Goal: Information Seeking & Learning: Check status

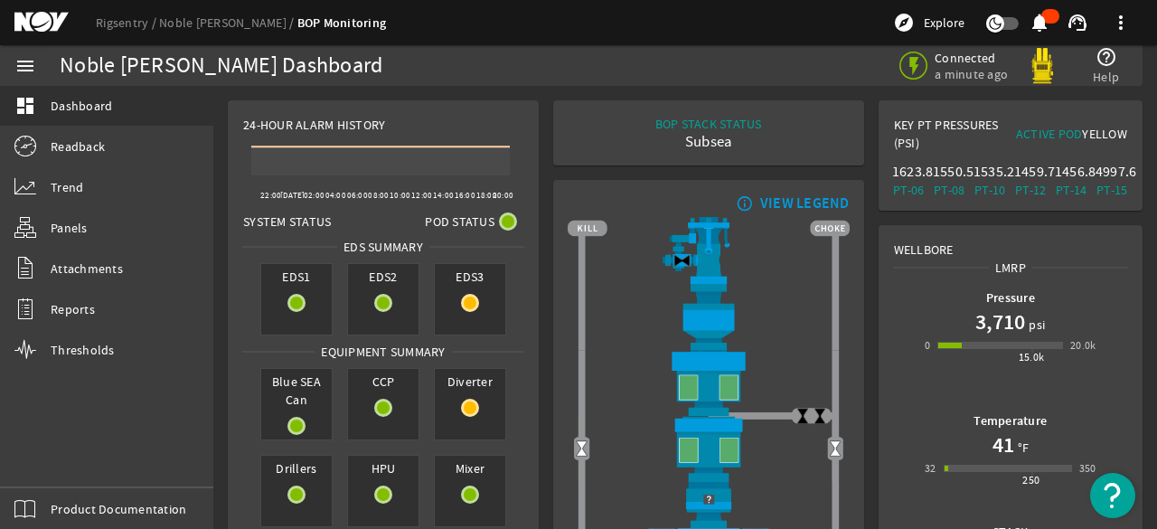
scroll to position [90, 0]
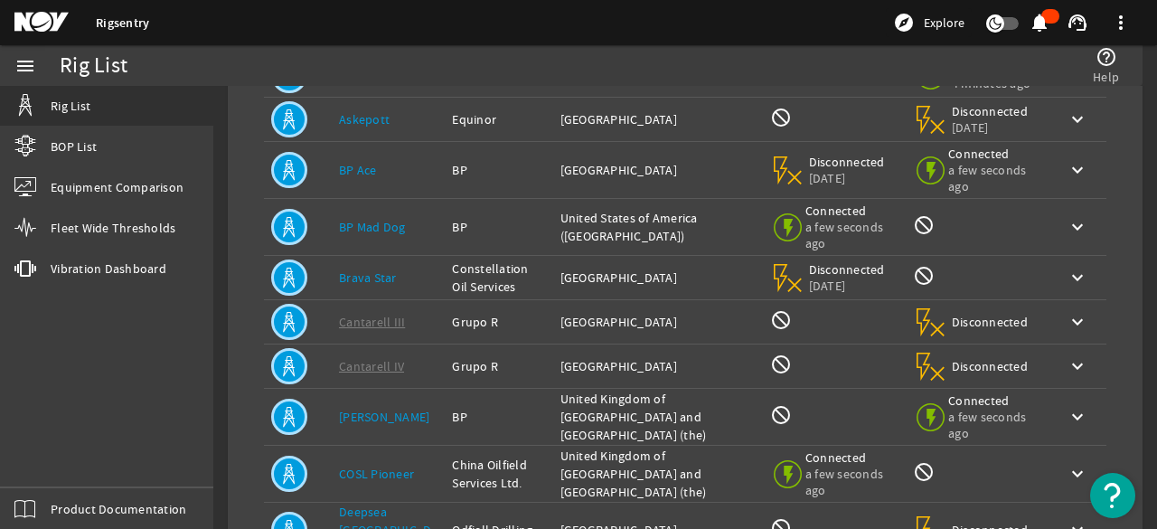
scroll to position [92, 0]
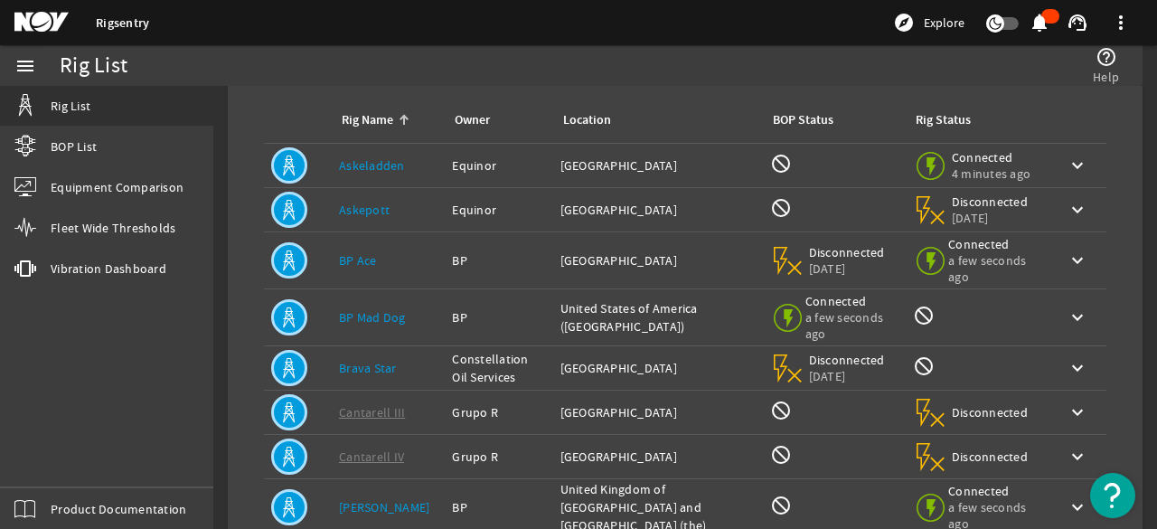
click at [375, 319] on td "Rig Name: BP Mad Dog" at bounding box center [388, 317] width 113 height 57
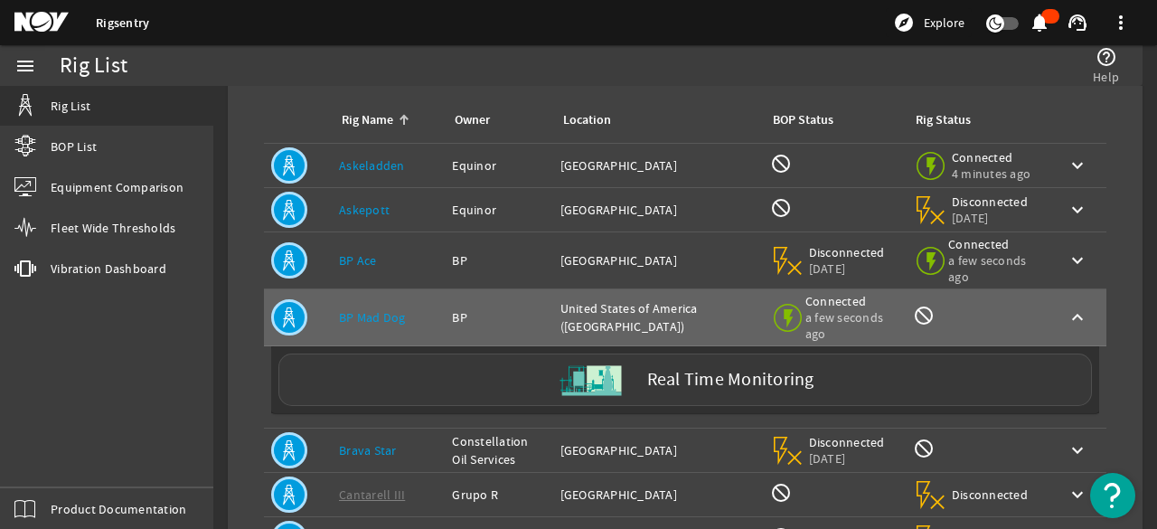
click at [658, 389] on label "Real Time Monitoring" at bounding box center [730, 379] width 167 height 19
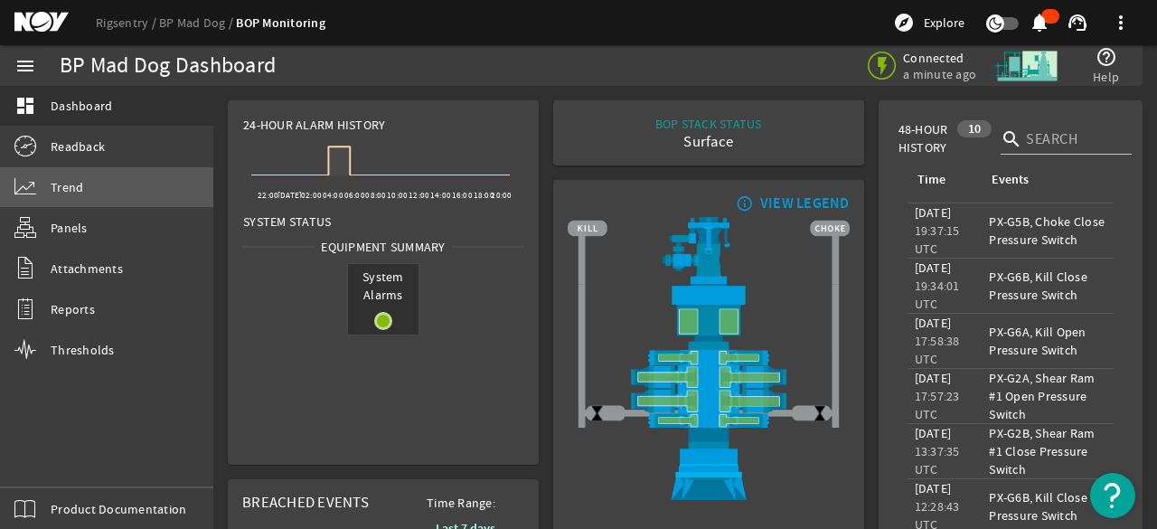
click at [65, 191] on span "Trend" at bounding box center [67, 187] width 33 height 18
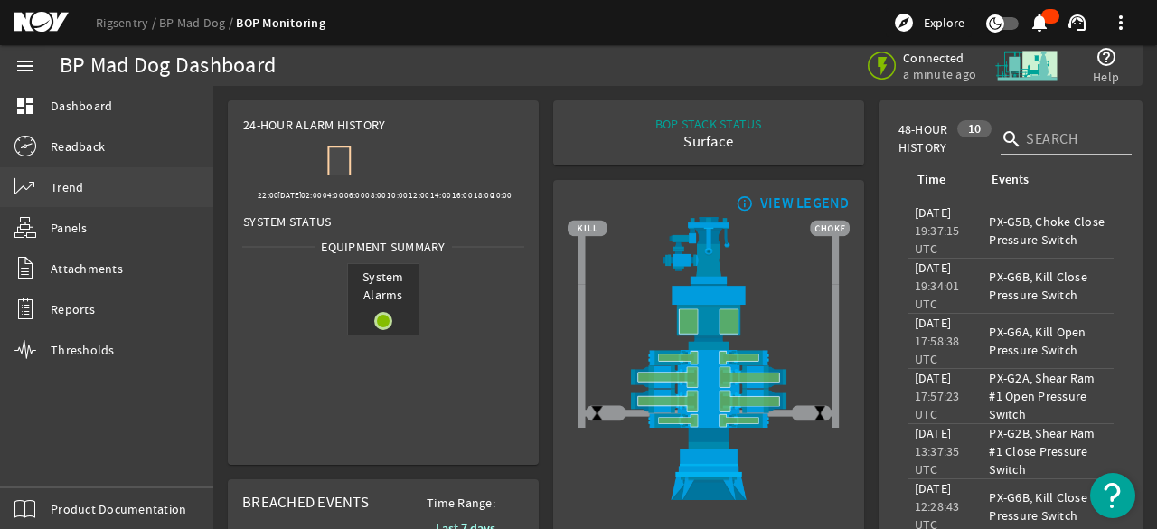
click at [55, 184] on span "Trend" at bounding box center [67, 187] width 33 height 18
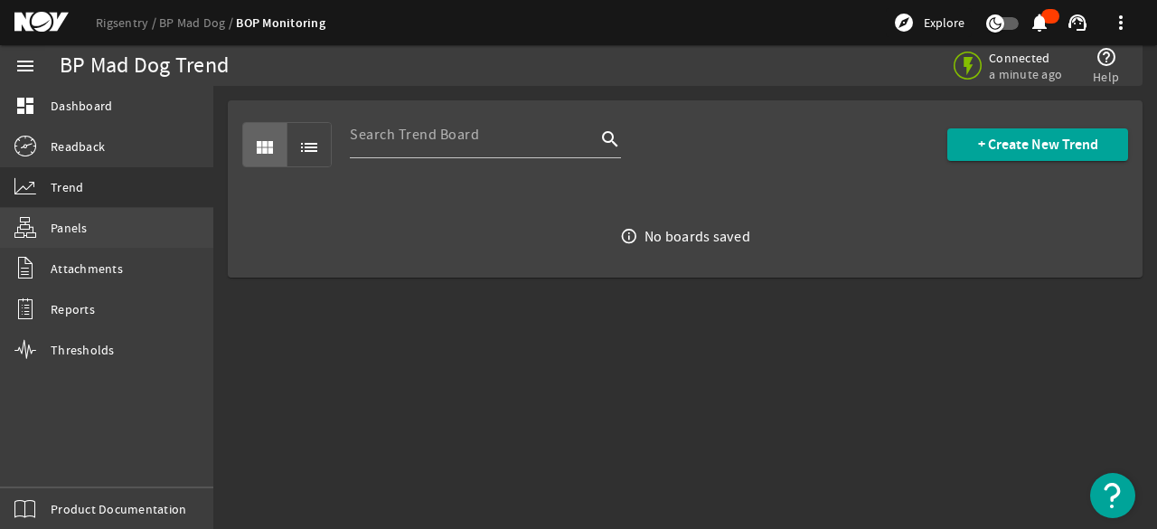
click at [69, 220] on span "Panels" at bounding box center [69, 228] width 37 height 18
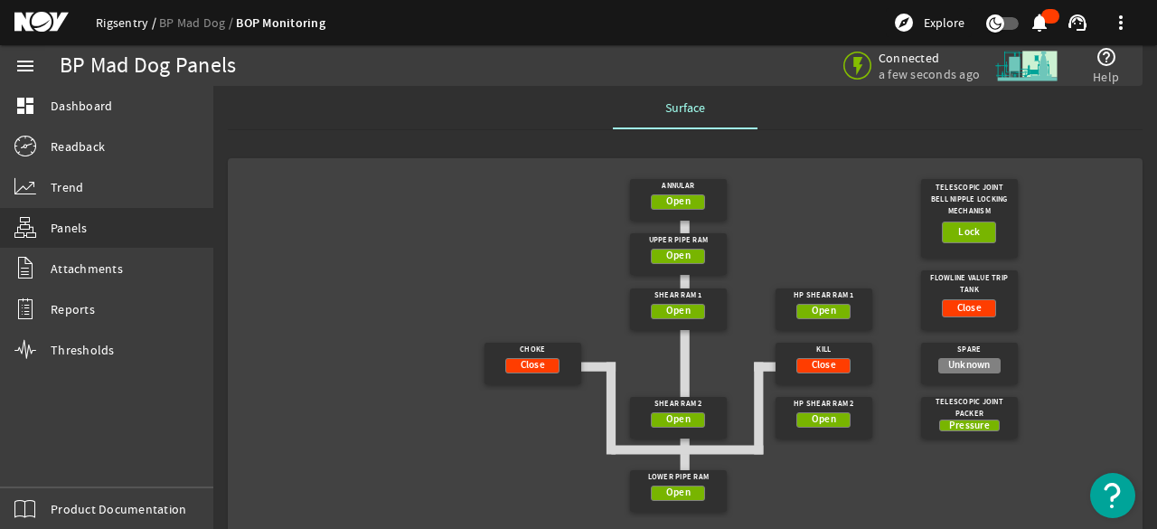
click at [129, 21] on link "Rigsentry" at bounding box center [127, 22] width 63 height 16
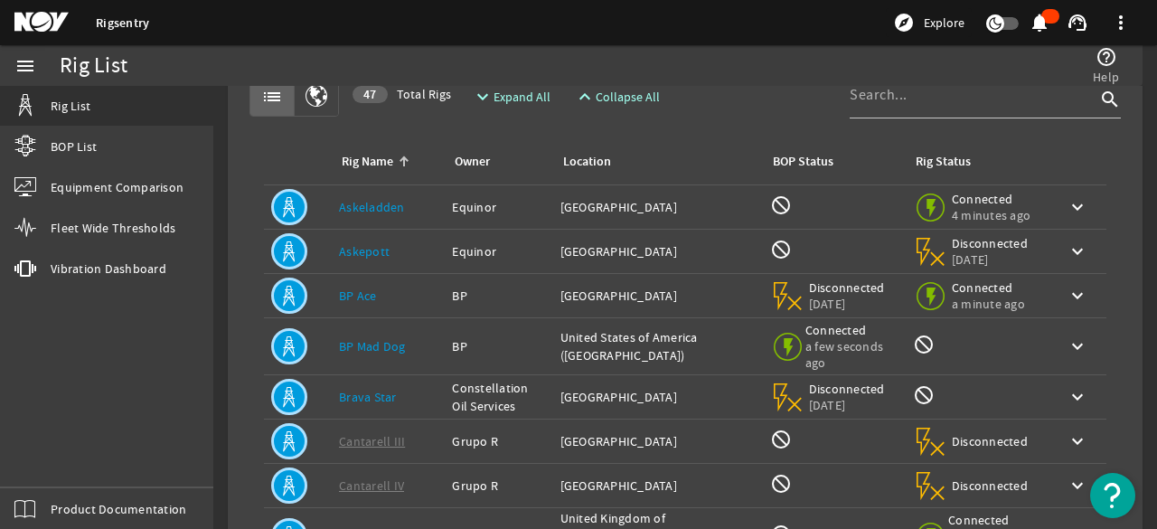
scroll to position [90, 0]
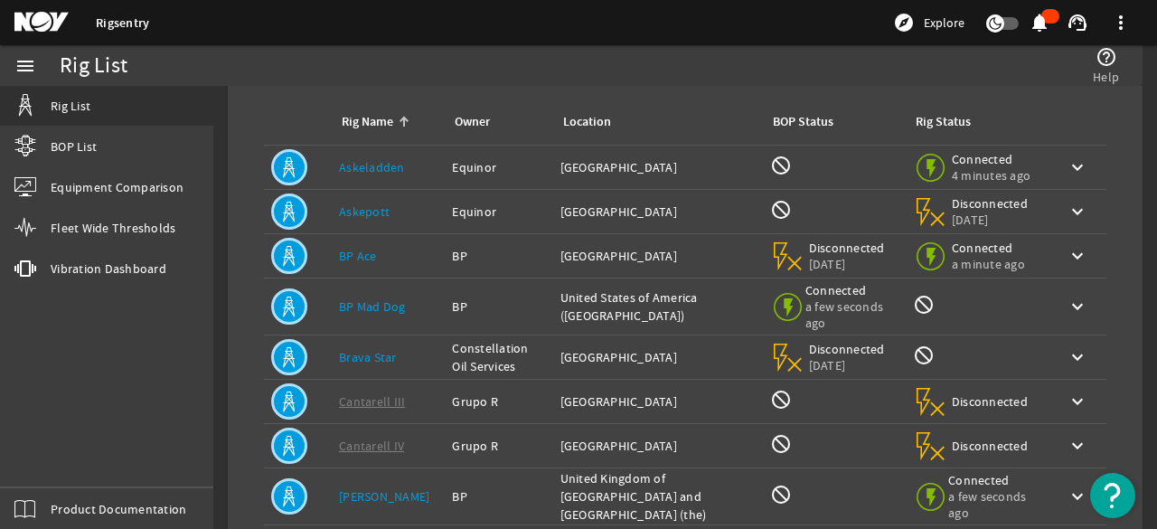
click at [348, 162] on link "Askeladden" at bounding box center [372, 167] width 66 height 16
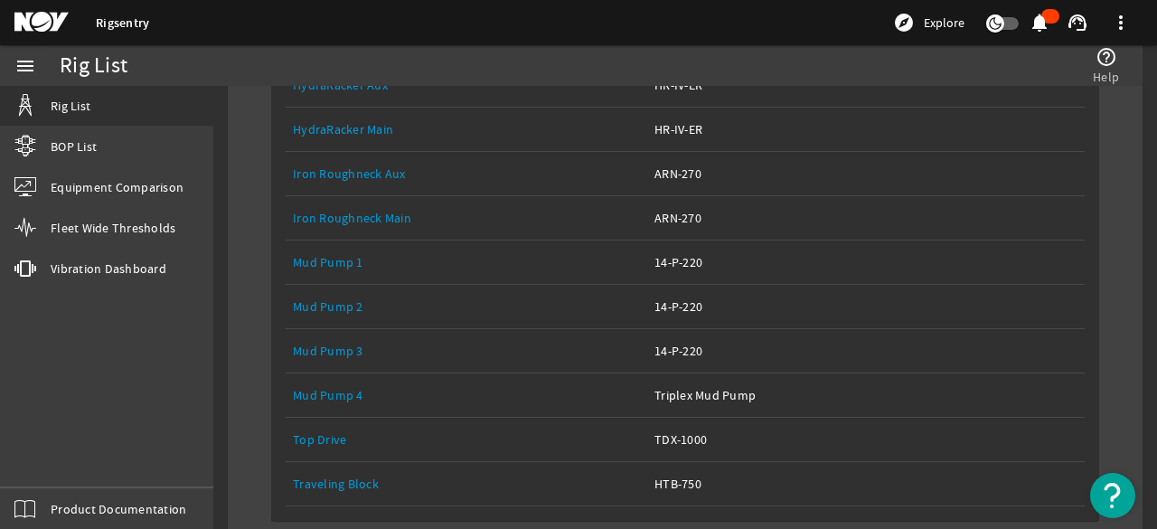
scroll to position [452, 0]
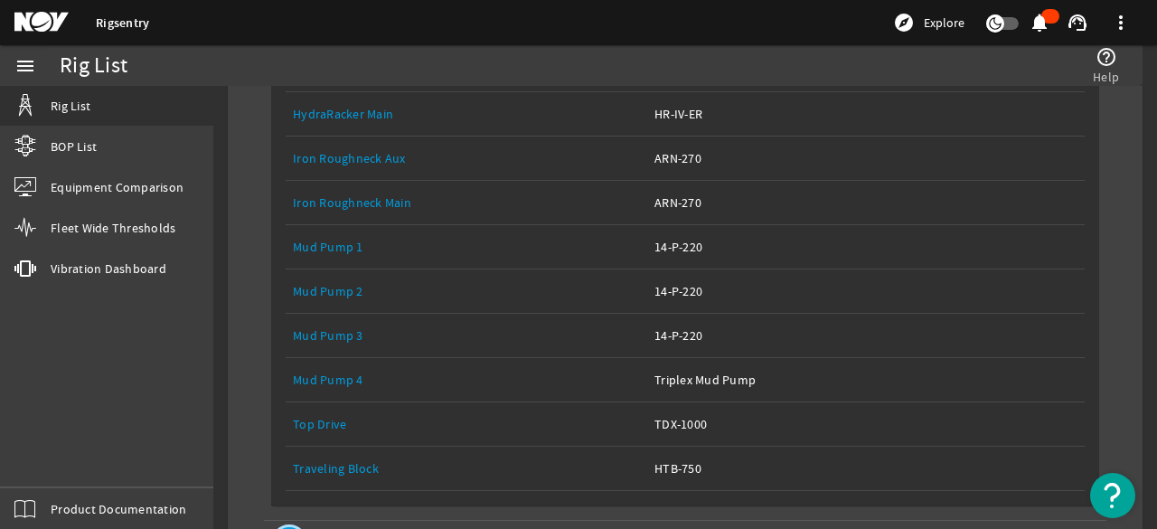
click at [318, 328] on link "Mud Pump 3" at bounding box center [328, 335] width 70 height 16
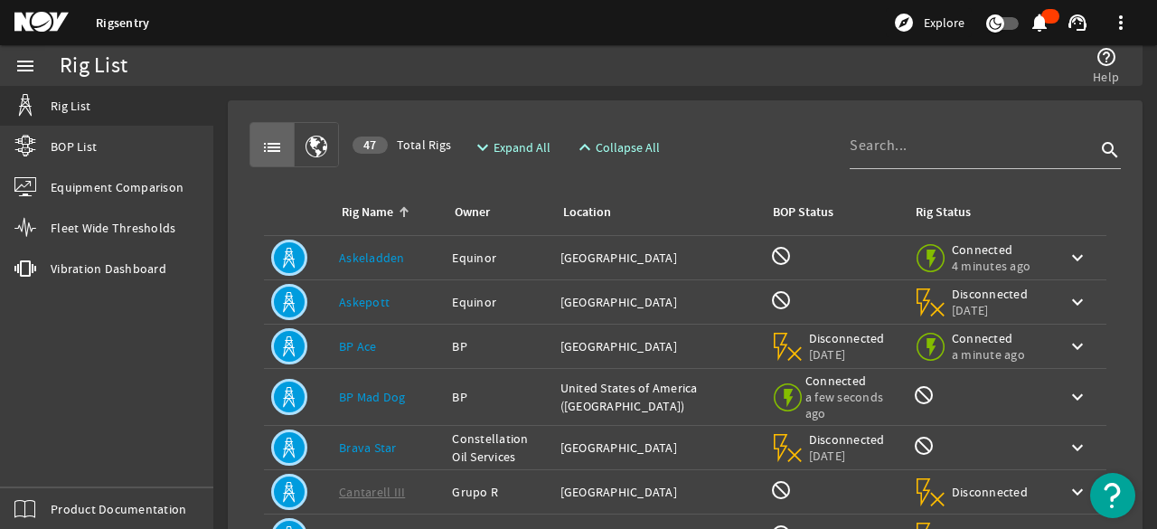
click at [368, 308] on link "Askepott" at bounding box center [364, 302] width 51 height 16
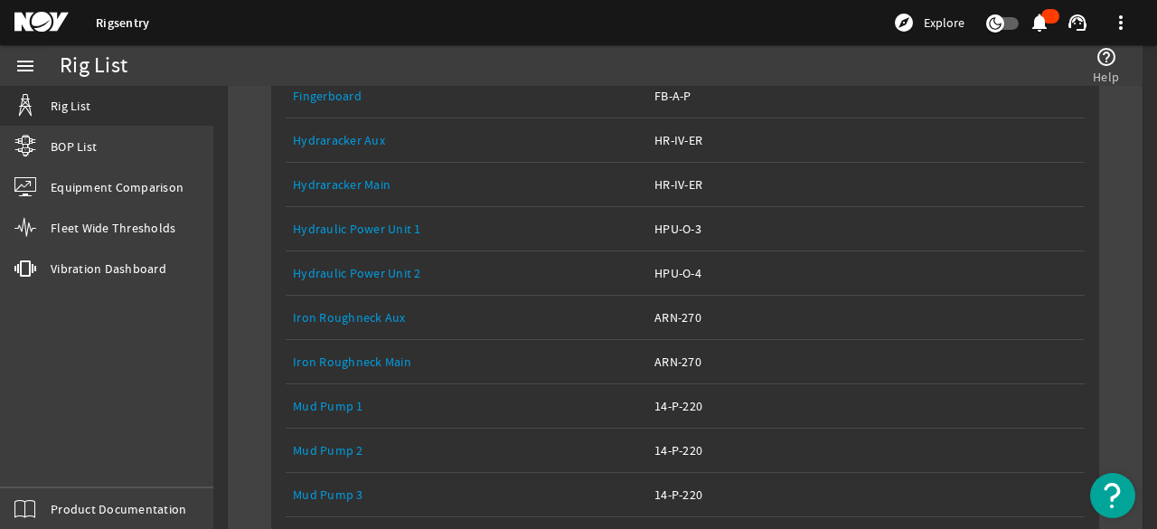
scroll to position [452, 0]
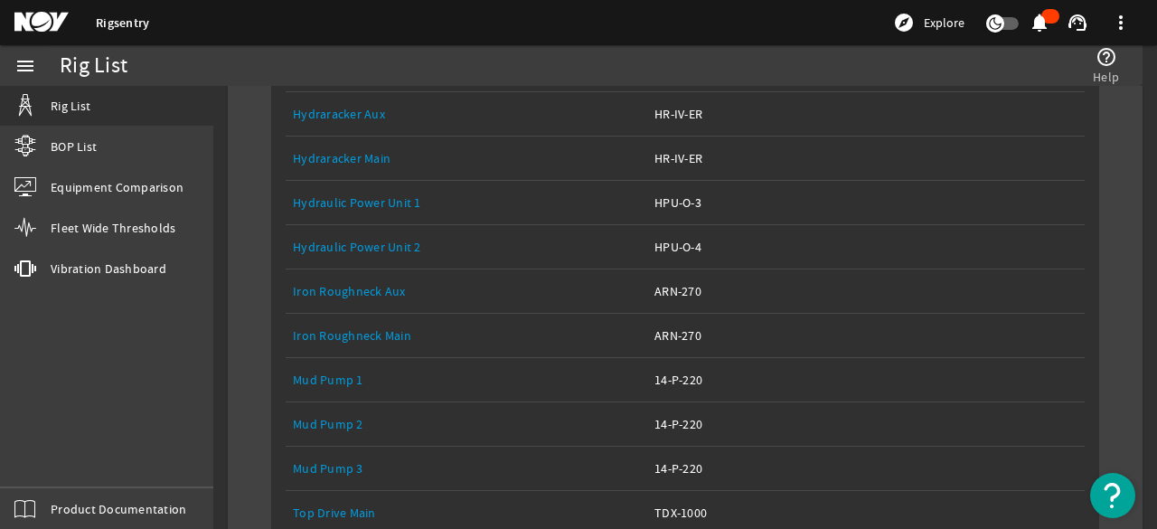
click at [379, 166] on link "Hydraracker Main" at bounding box center [342, 158] width 98 height 16
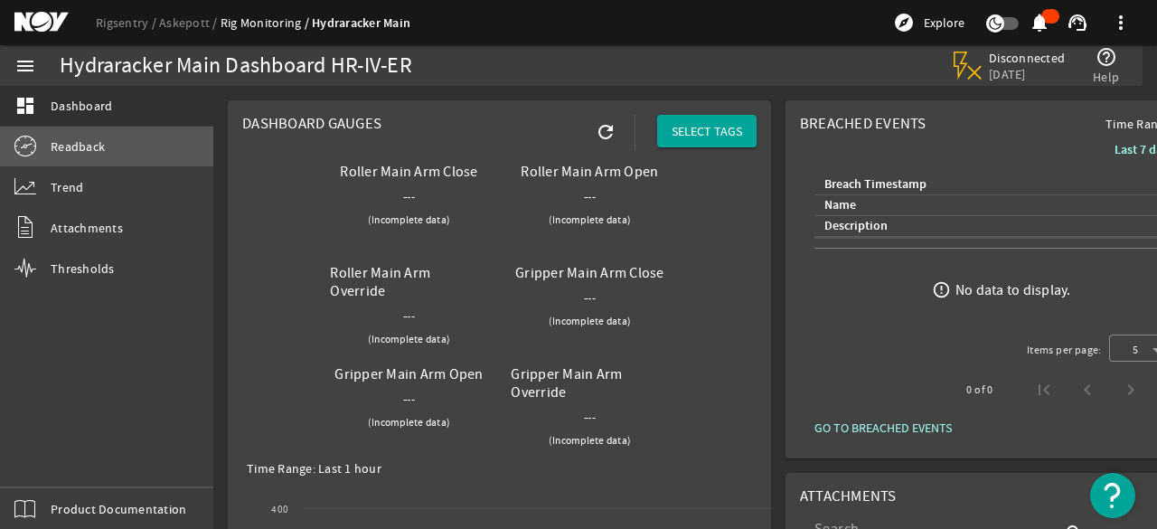
click at [92, 137] on span "Readback" at bounding box center [78, 146] width 54 height 18
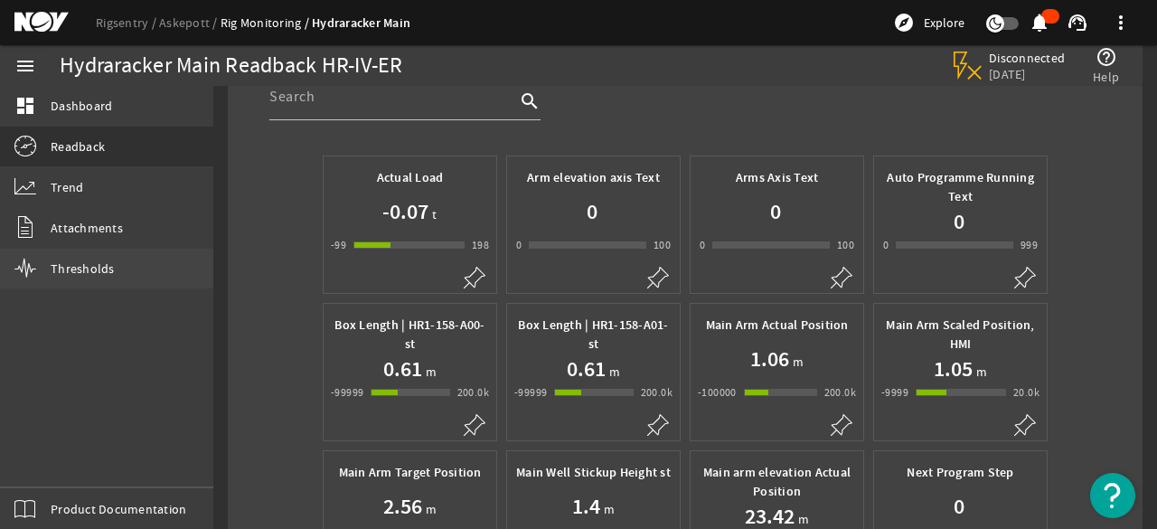
scroll to position [90, 0]
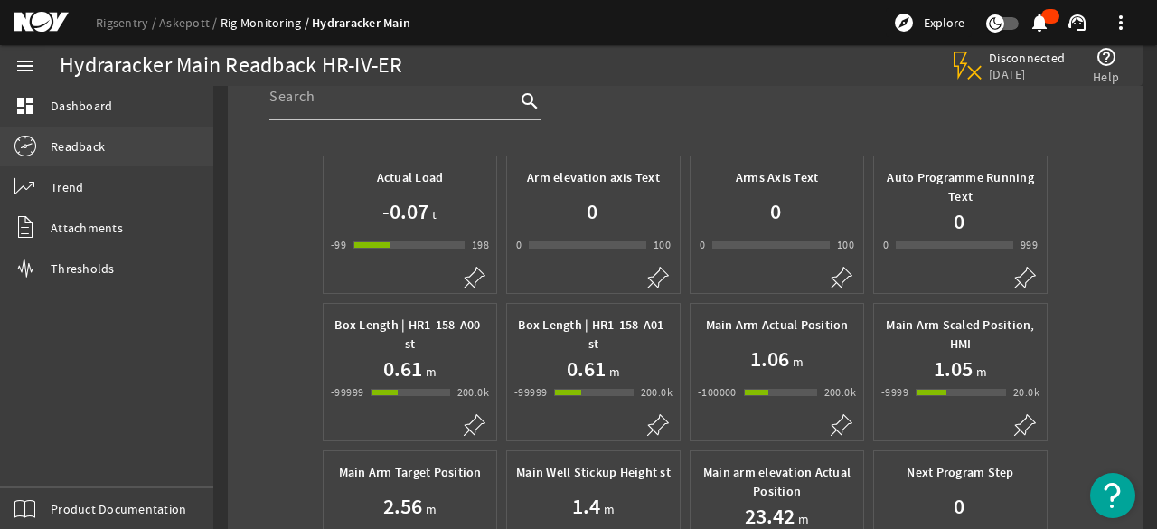
click at [37, 162] on link "Readback" at bounding box center [106, 146] width 213 height 40
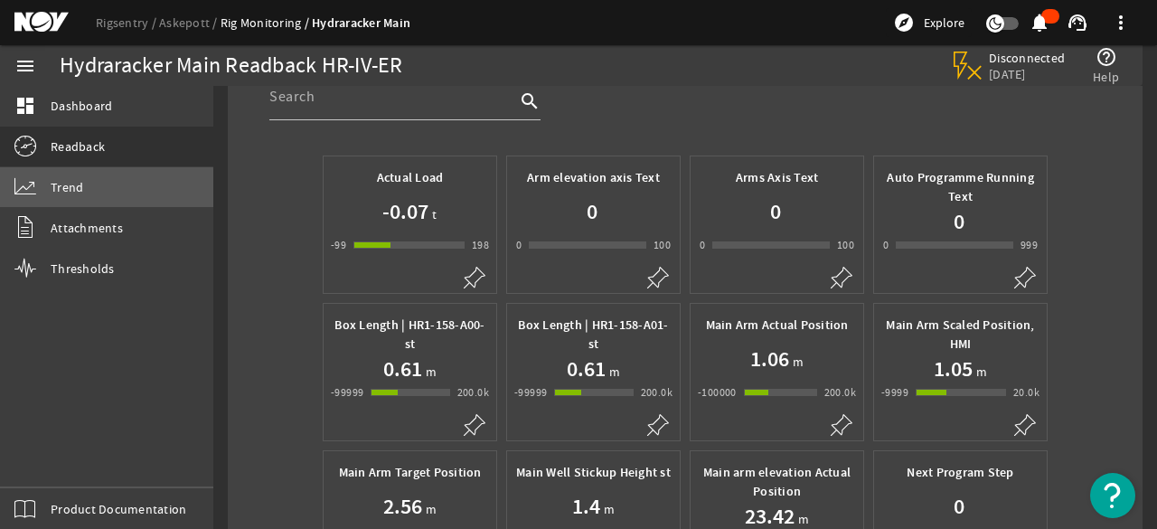
click at [68, 191] on span "Trend" at bounding box center [67, 187] width 33 height 18
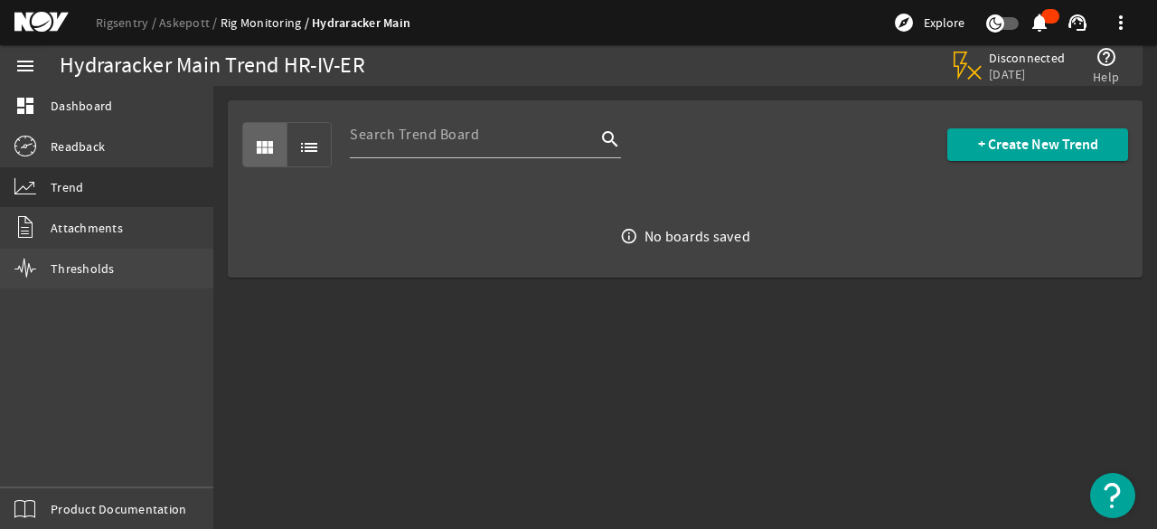
click at [121, 263] on link "Thresholds" at bounding box center [106, 268] width 213 height 40
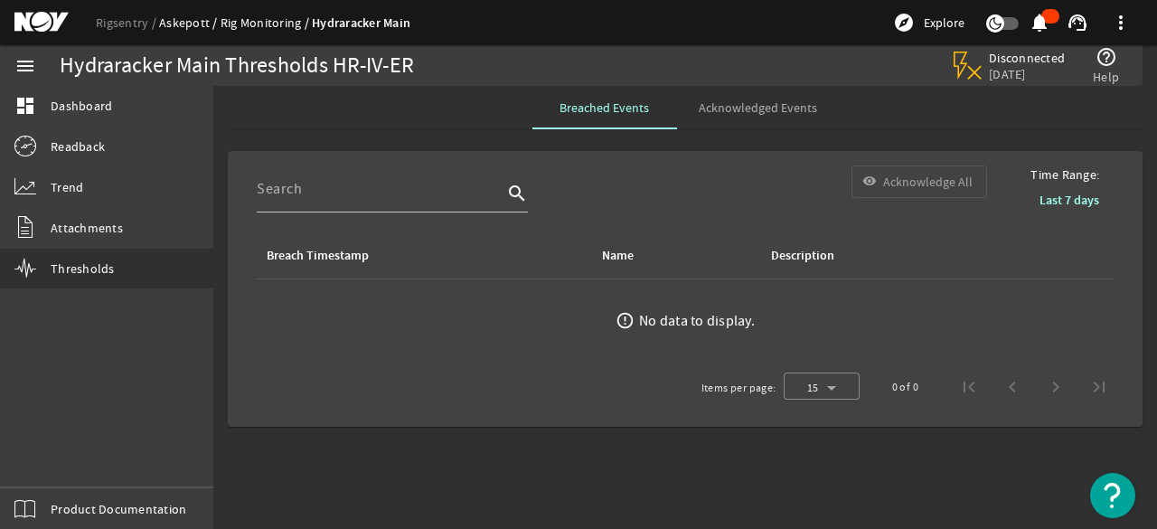
click at [195, 23] on link "Askepott" at bounding box center [189, 22] width 61 height 16
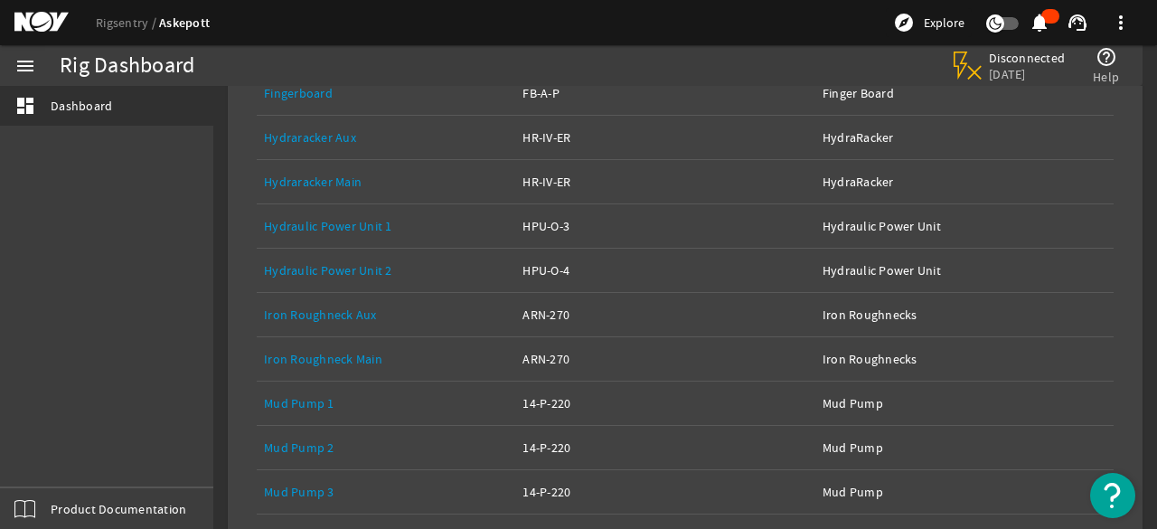
scroll to position [525, 0]
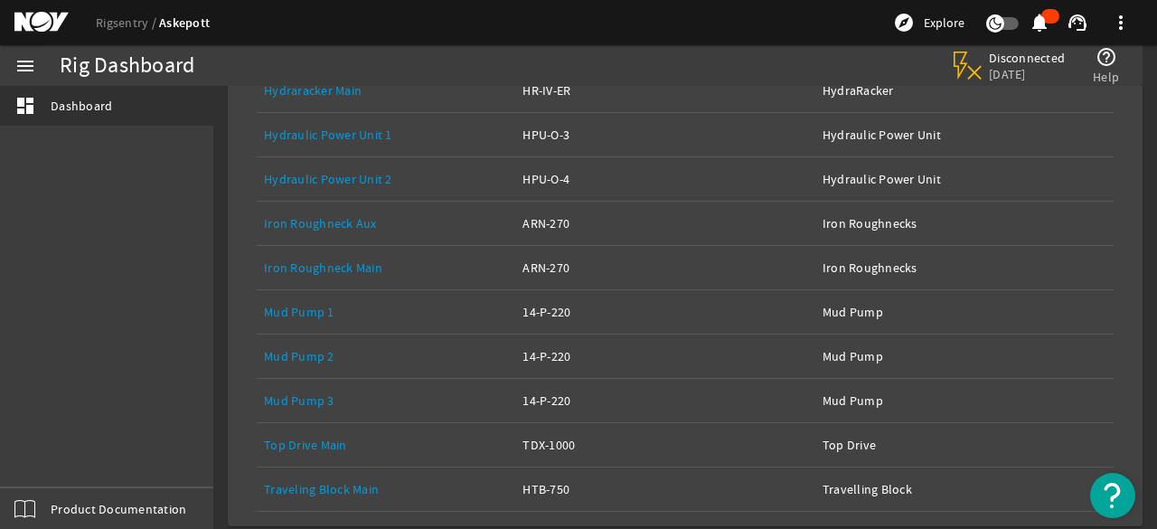
click at [316, 392] on link "Mud Pump 3" at bounding box center [299, 400] width 70 height 16
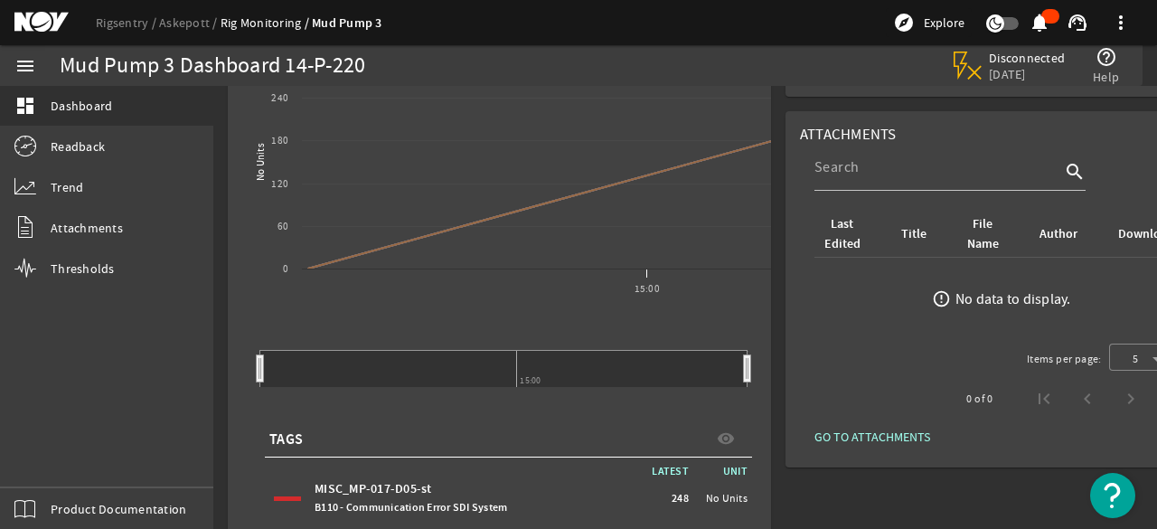
scroll to position [345, 0]
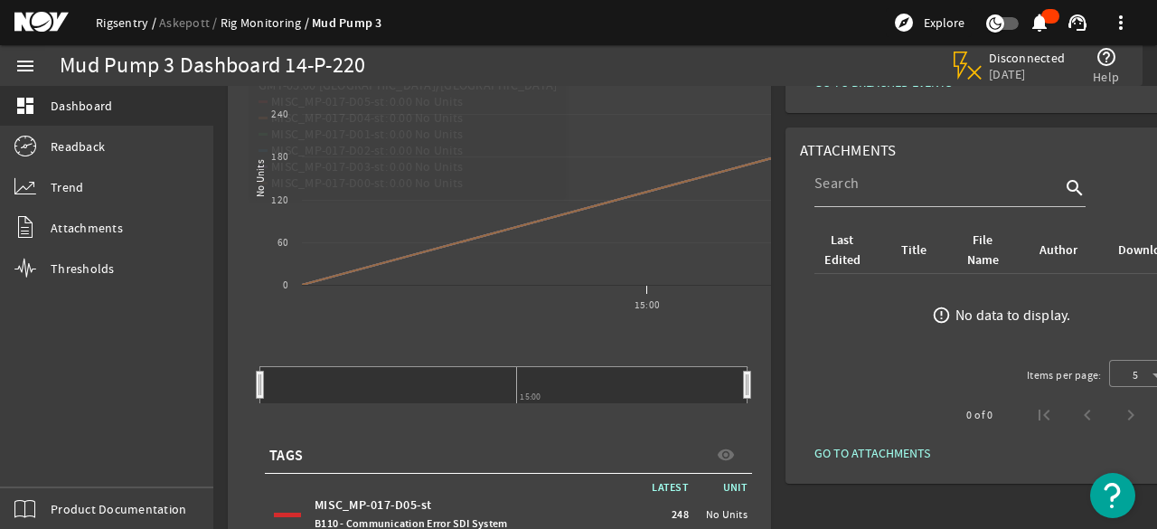
click at [101, 30] on link "Rigsentry" at bounding box center [127, 22] width 63 height 16
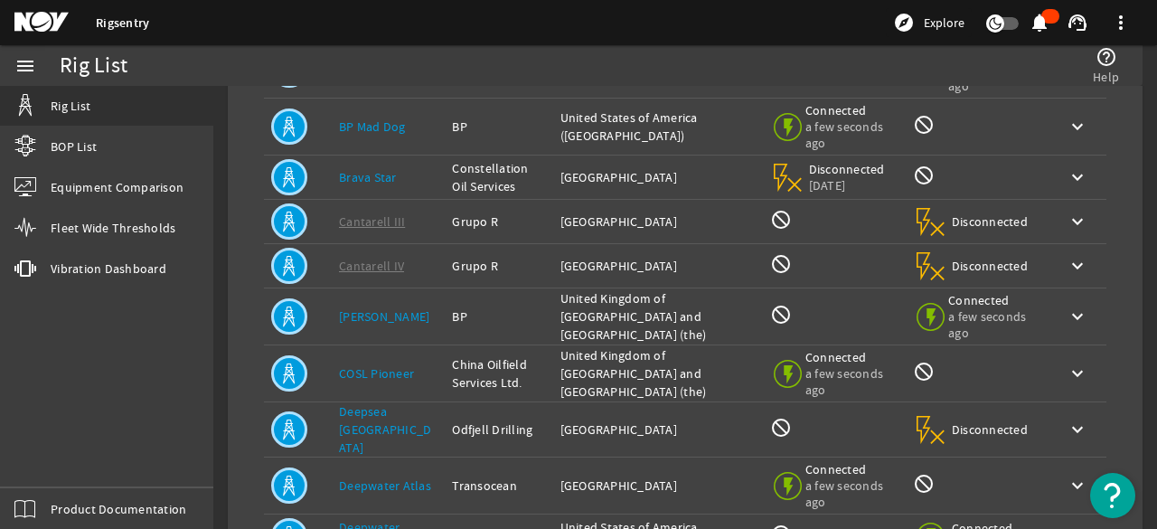
scroll to position [311, 0]
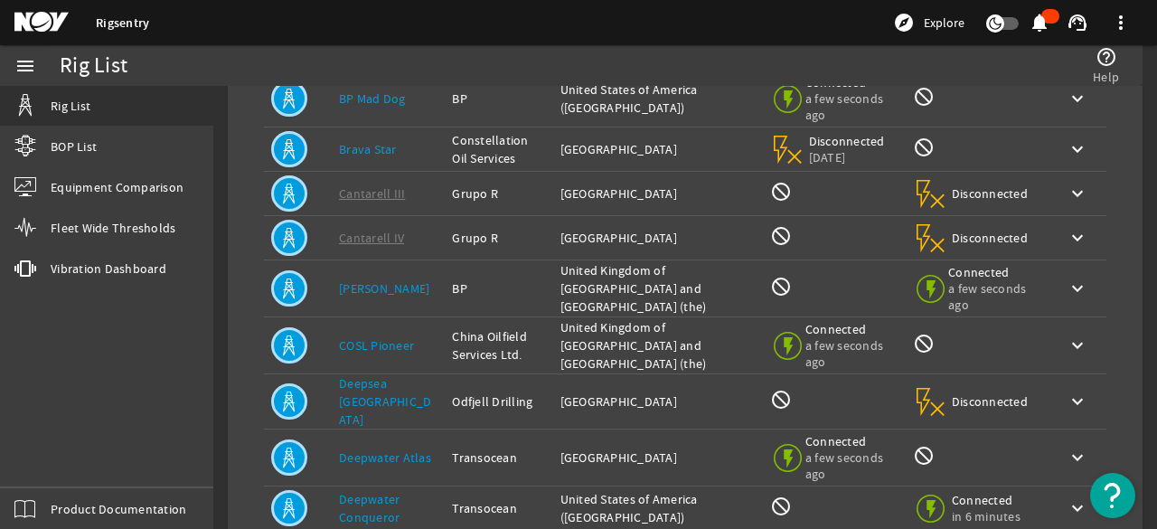
click at [379, 351] on link "COSL Pioneer" at bounding box center [376, 345] width 75 height 16
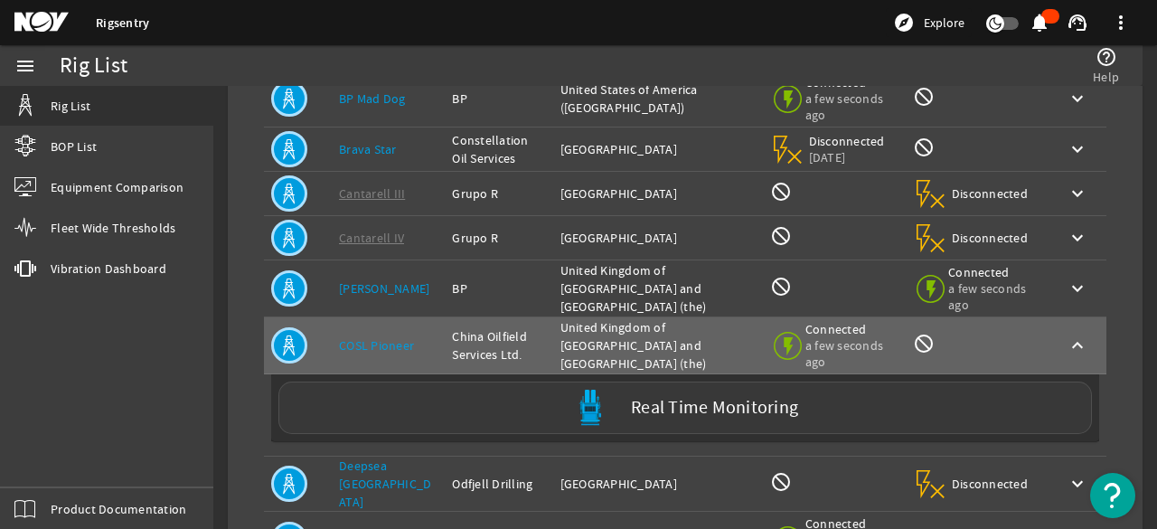
click at [645, 428] on div "Real Time Monitoring" at bounding box center [684, 407] width 813 height 52
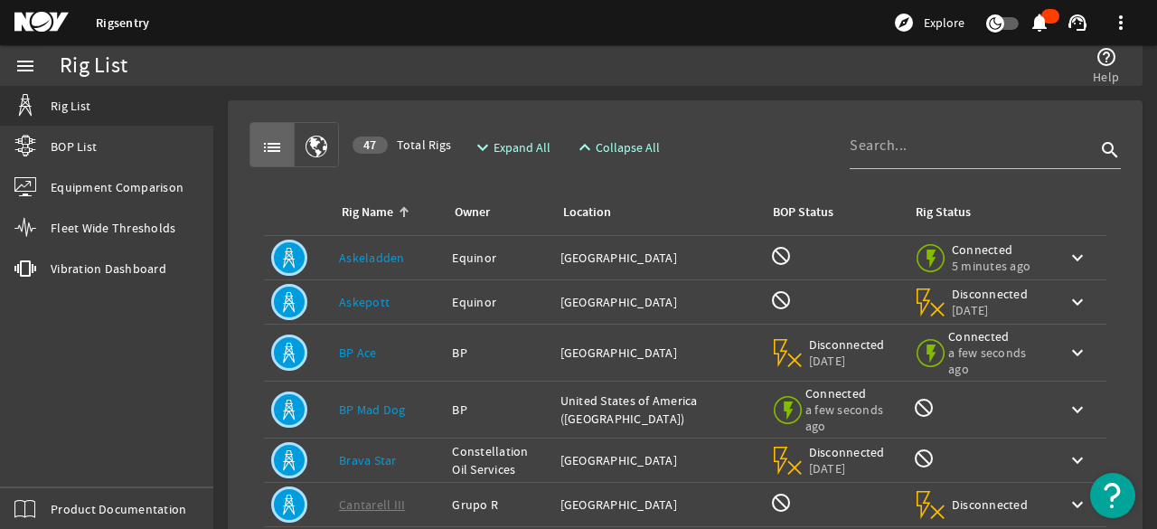
click at [363, 356] on link "BP Ace" at bounding box center [358, 352] width 38 height 16
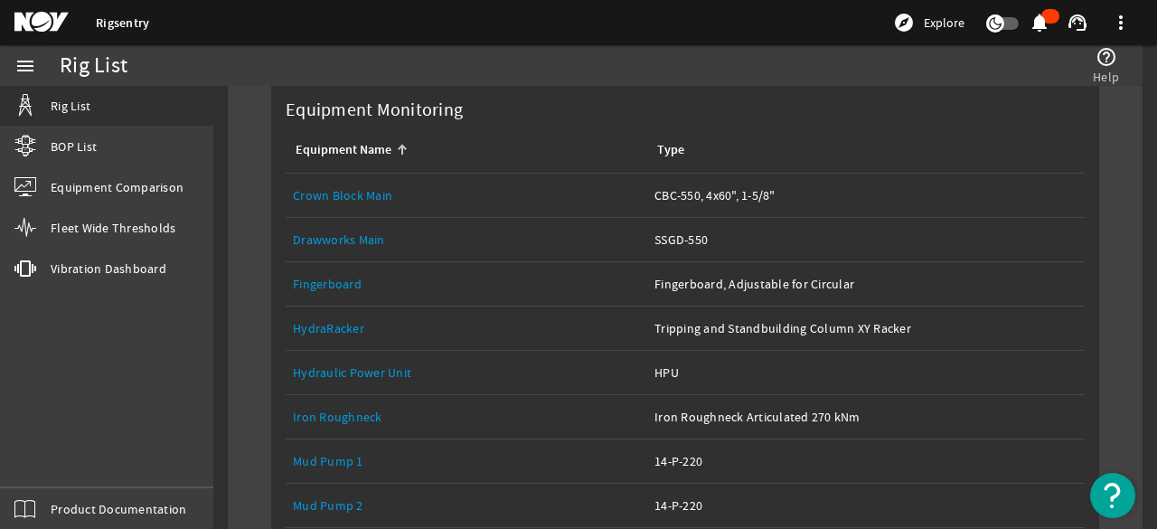
scroll to position [632, 0]
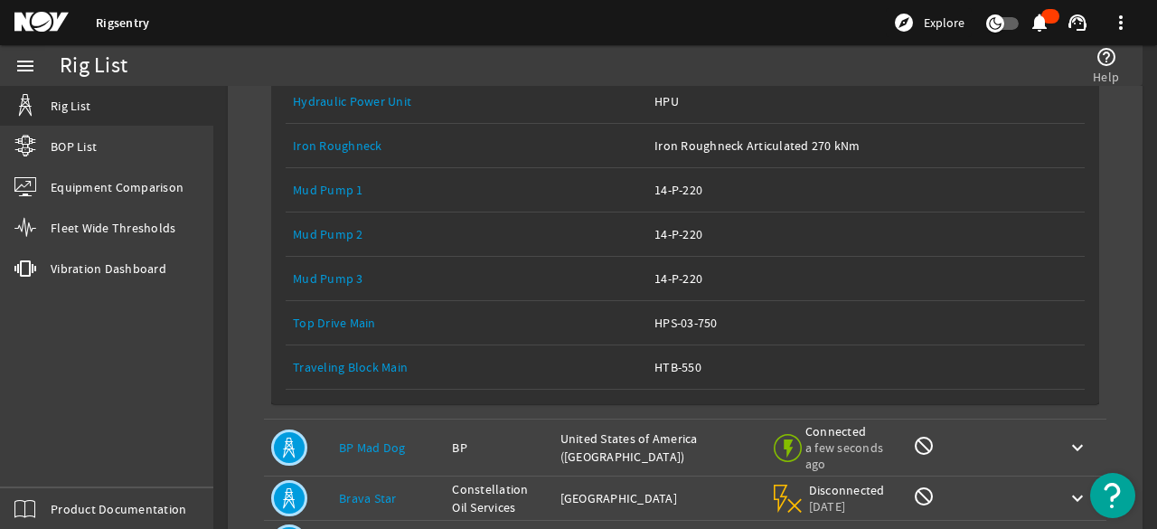
click at [335, 286] on link "Mud Pump 3" at bounding box center [328, 278] width 70 height 16
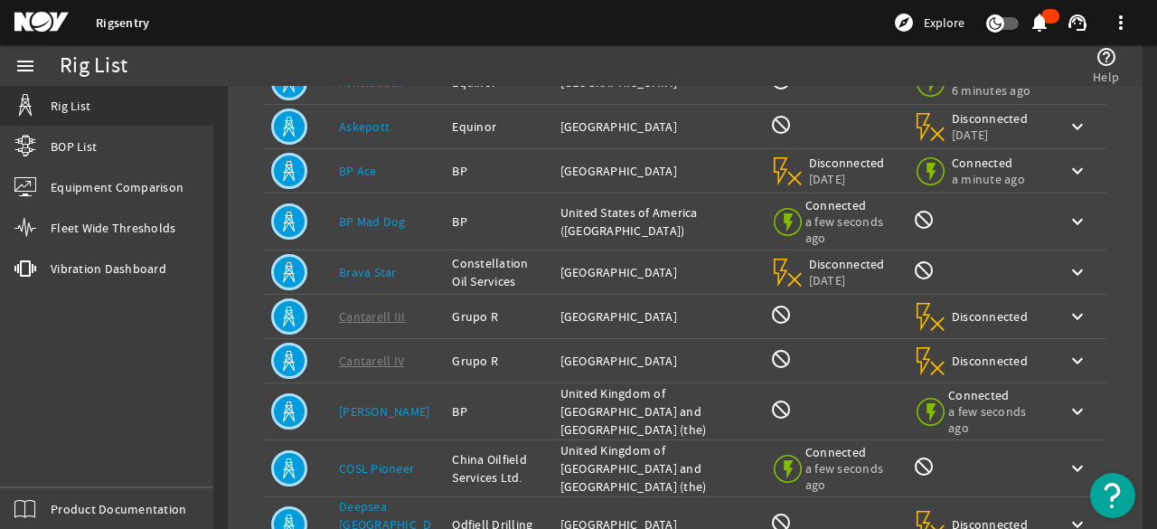
scroll to position [181, 0]
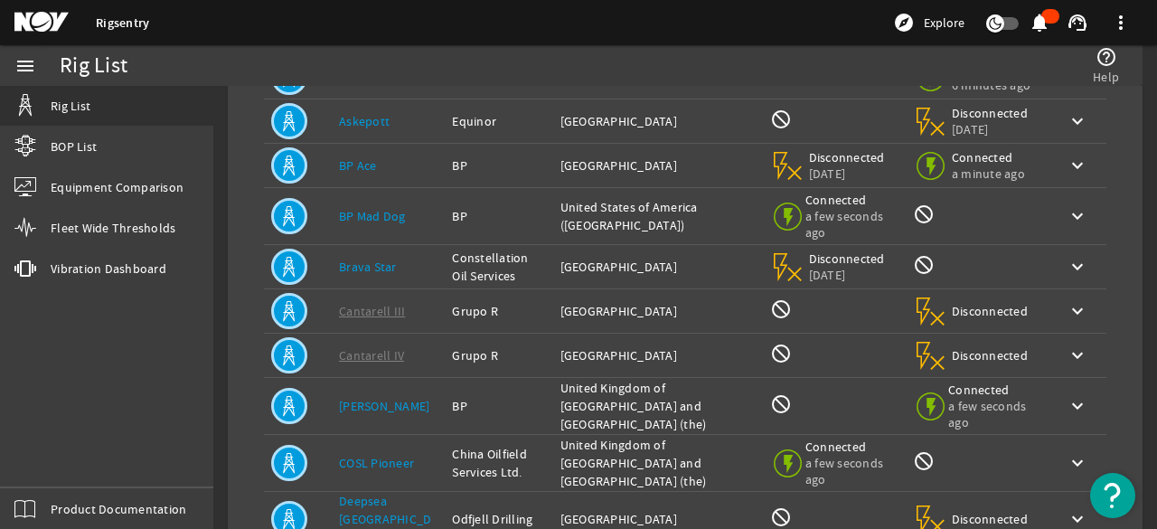
click at [389, 224] on link "BP Mad Dog" at bounding box center [372, 216] width 67 height 16
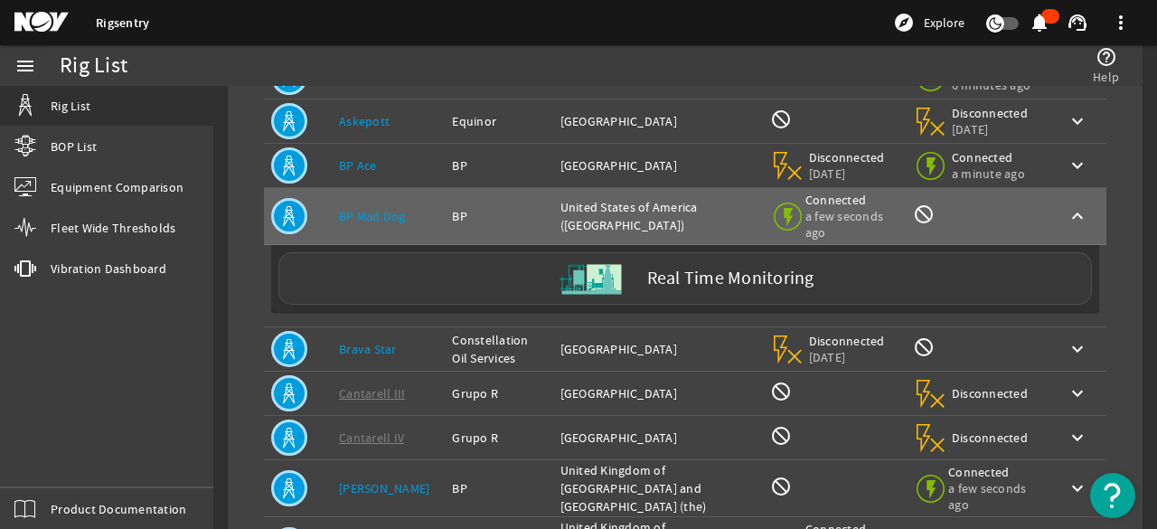
click at [631, 286] on div "Real Time Monitoring" at bounding box center [684, 278] width 813 height 52
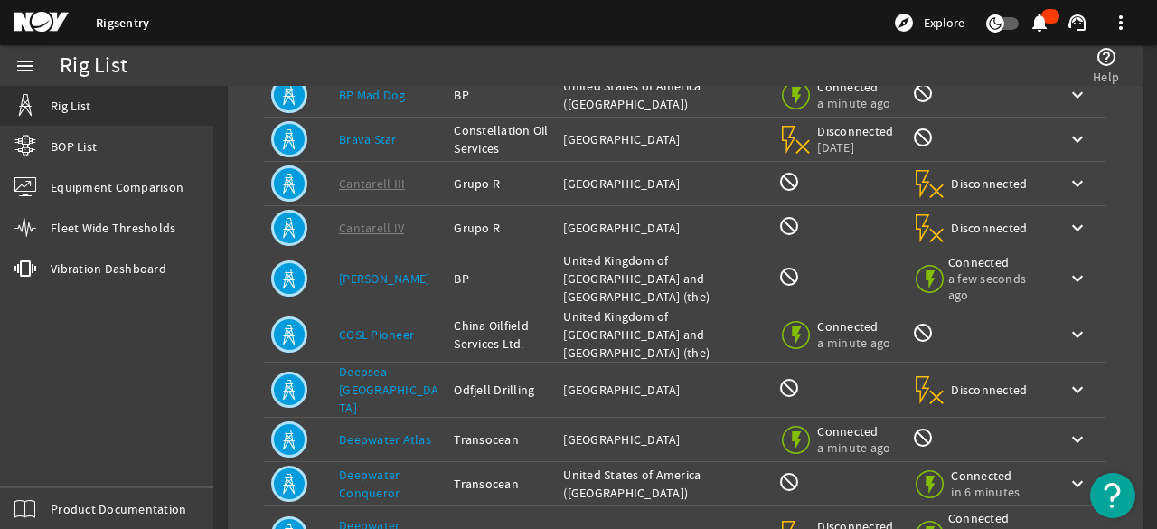
scroll to position [544, 0]
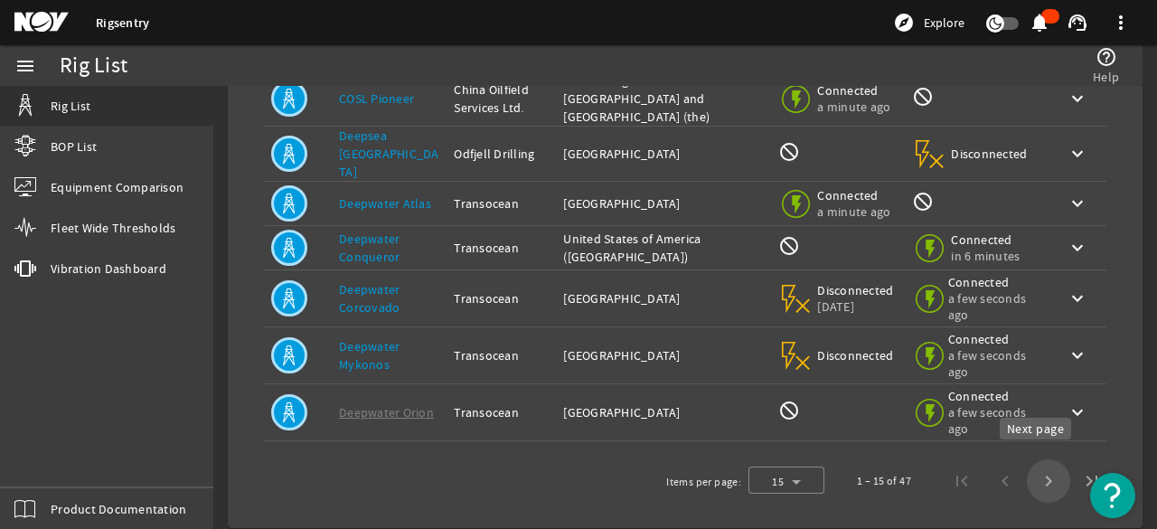
click at [1032, 462] on span "Next page" at bounding box center [1047, 480] width 43 height 43
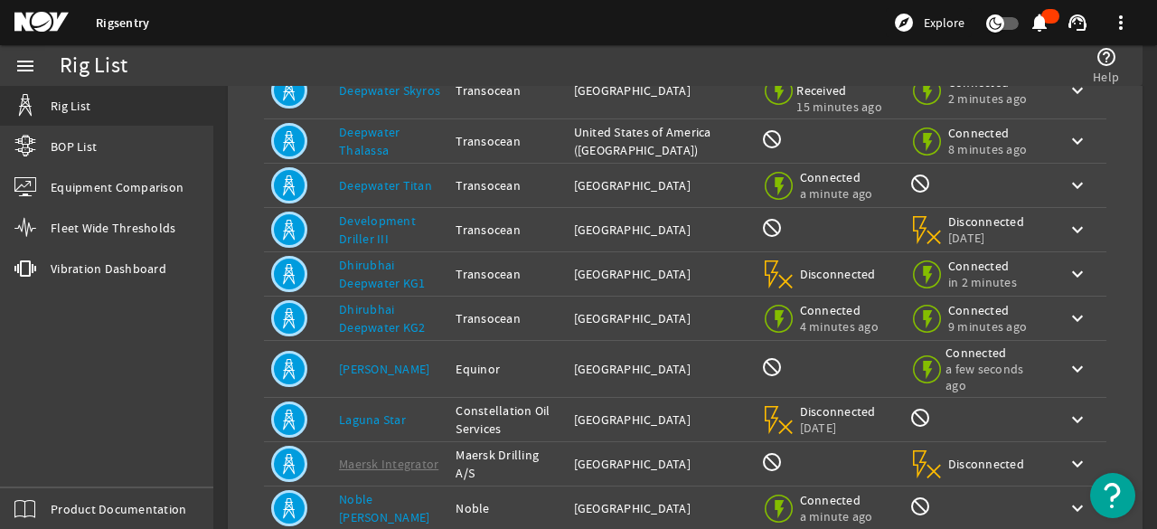
scroll to position [452, 0]
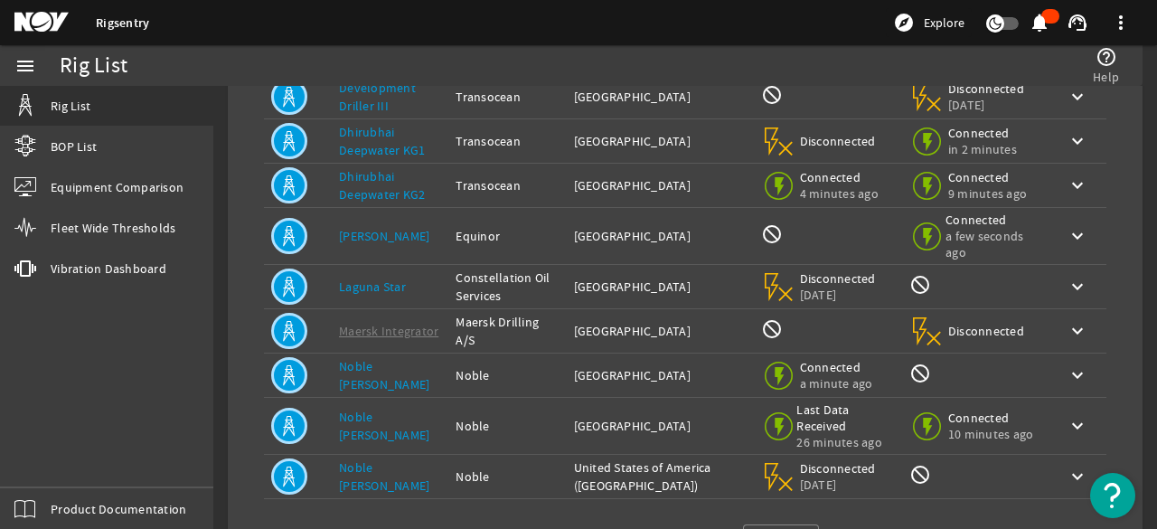
click at [383, 278] on link "Laguna Star" at bounding box center [372, 286] width 67 height 16
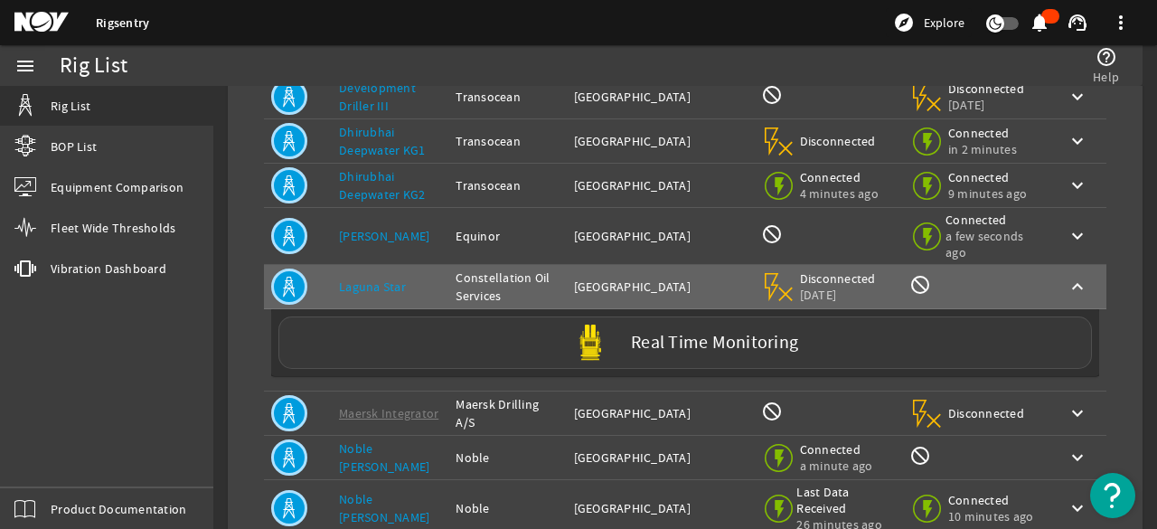
click at [752, 333] on label "Real Time Monitoring" at bounding box center [714, 342] width 167 height 19
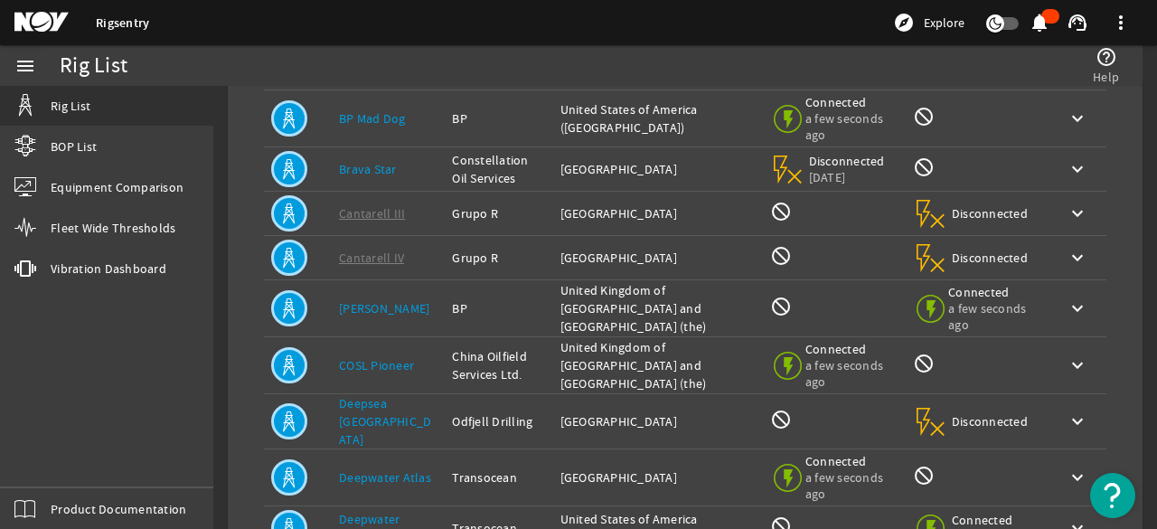
scroll to position [557, 0]
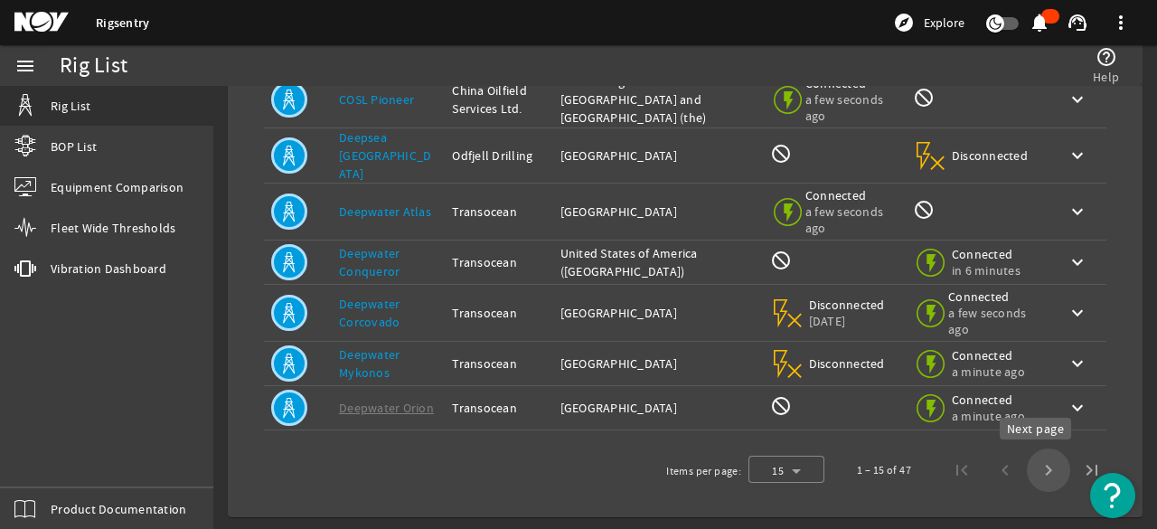
click at [1039, 463] on span "Next page" at bounding box center [1047, 469] width 43 height 43
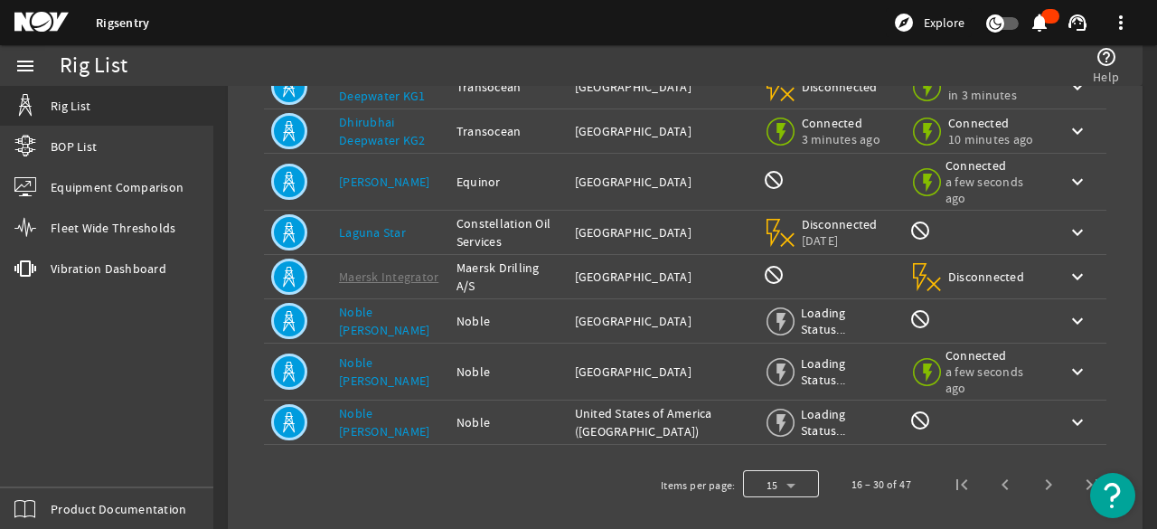
scroll to position [544, 0]
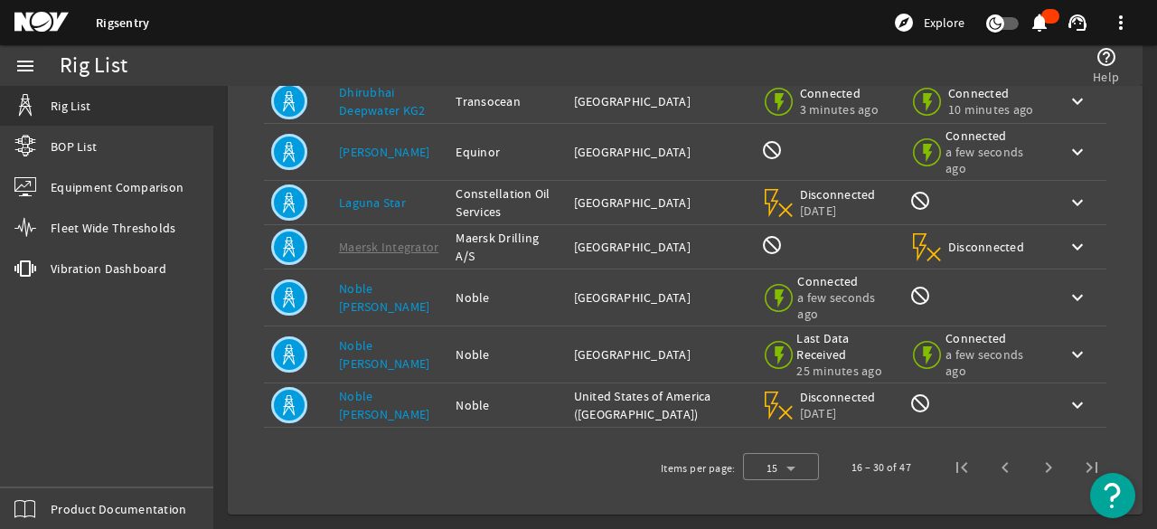
click at [385, 389] on td "Rig Name: [PERSON_NAME] [PERSON_NAME]" at bounding box center [390, 405] width 117 height 44
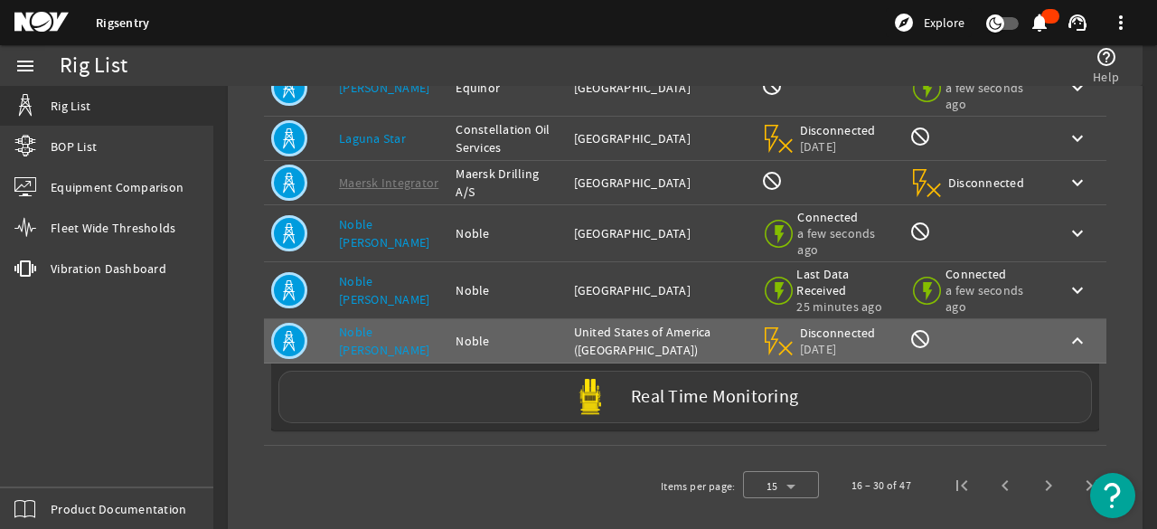
scroll to position [625, 0]
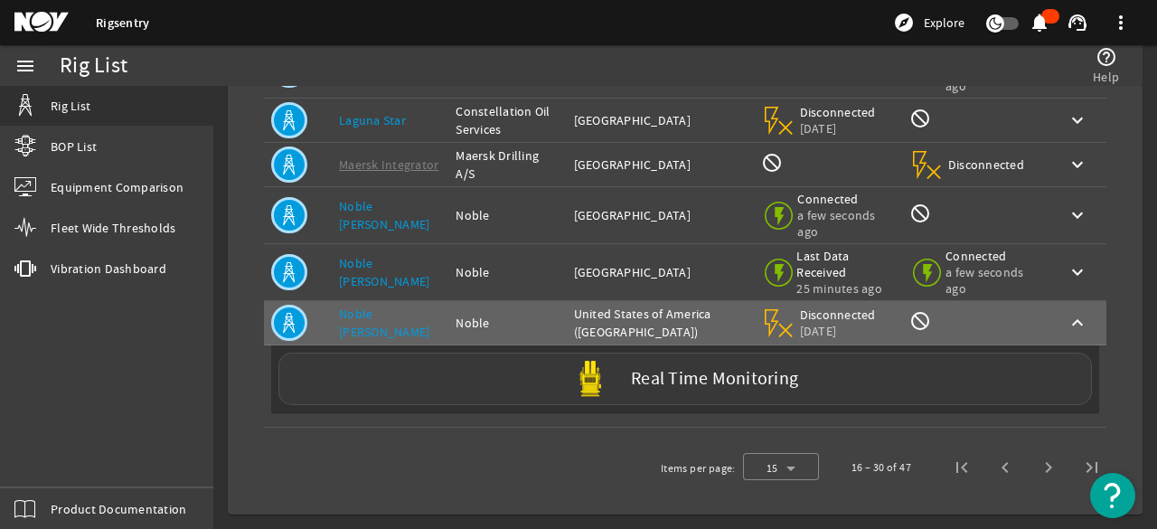
click at [561, 384] on div "Real Time Monitoring" at bounding box center [684, 378] width 813 height 52
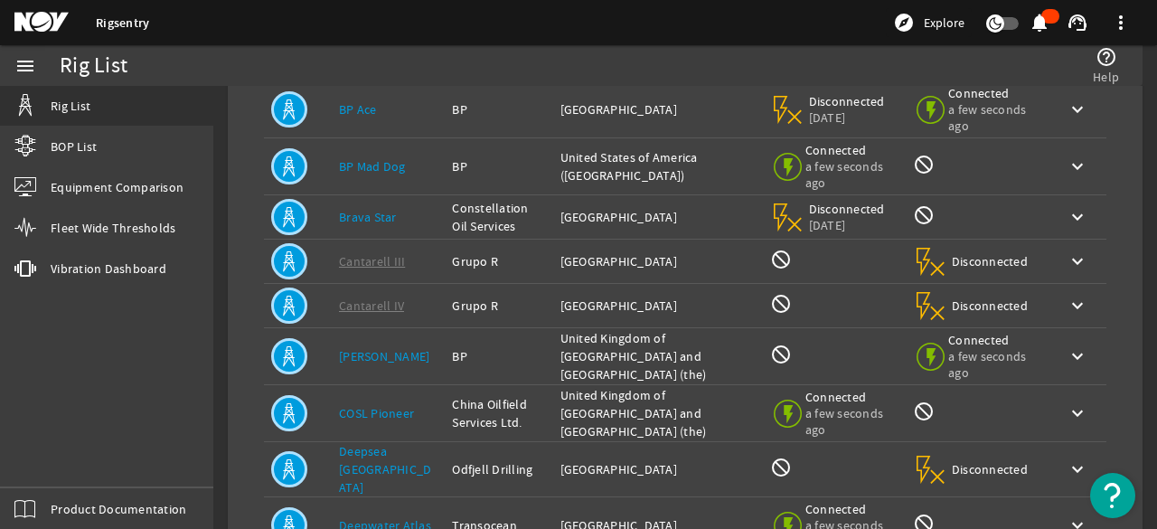
scroll to position [569, 0]
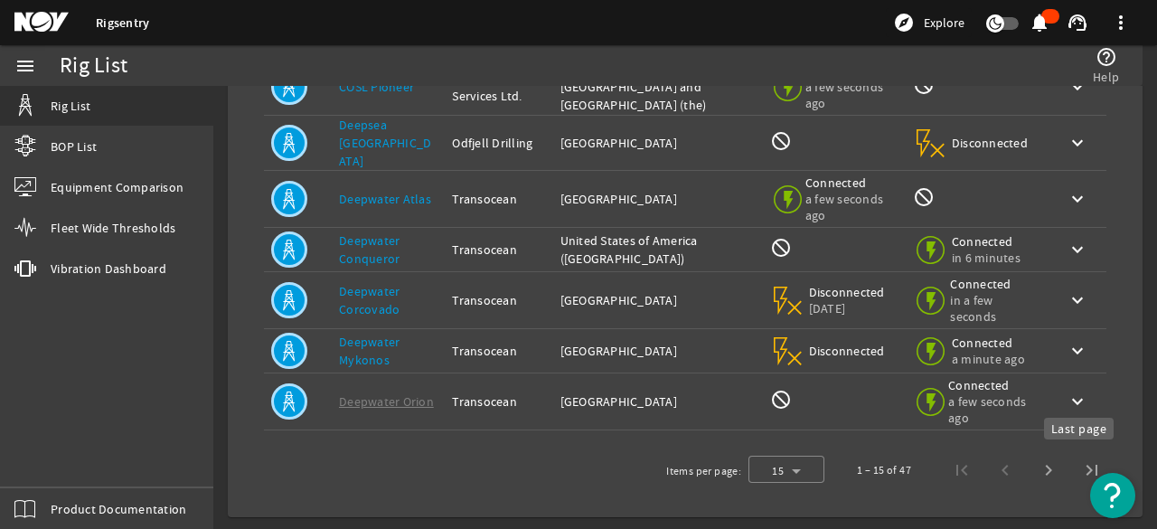
click at [1083, 458] on span "Last page" at bounding box center [1091, 469] width 43 height 43
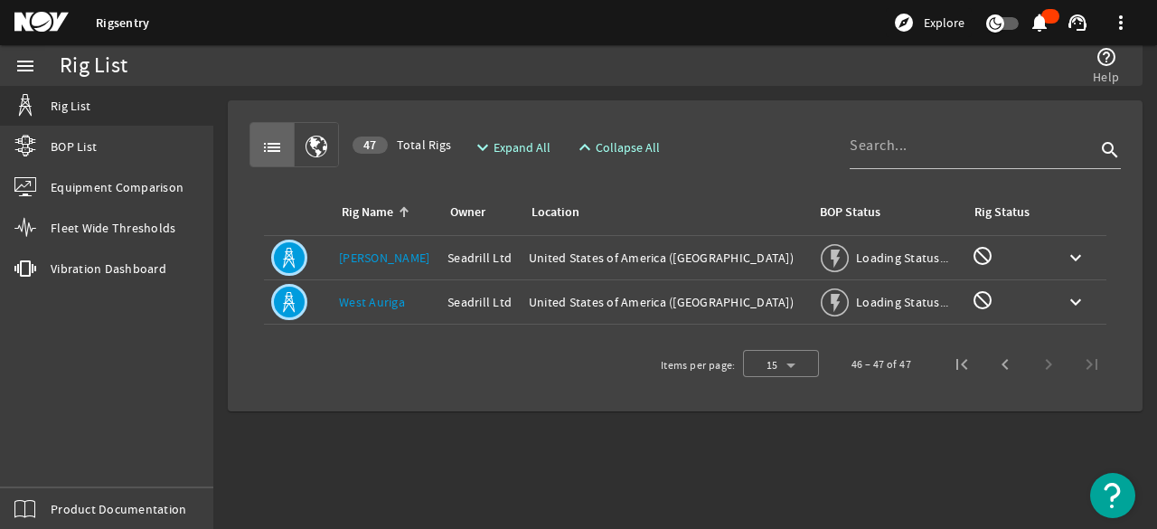
scroll to position [0, 0]
click at [348, 257] on link "[PERSON_NAME]" at bounding box center [384, 257] width 90 height 16
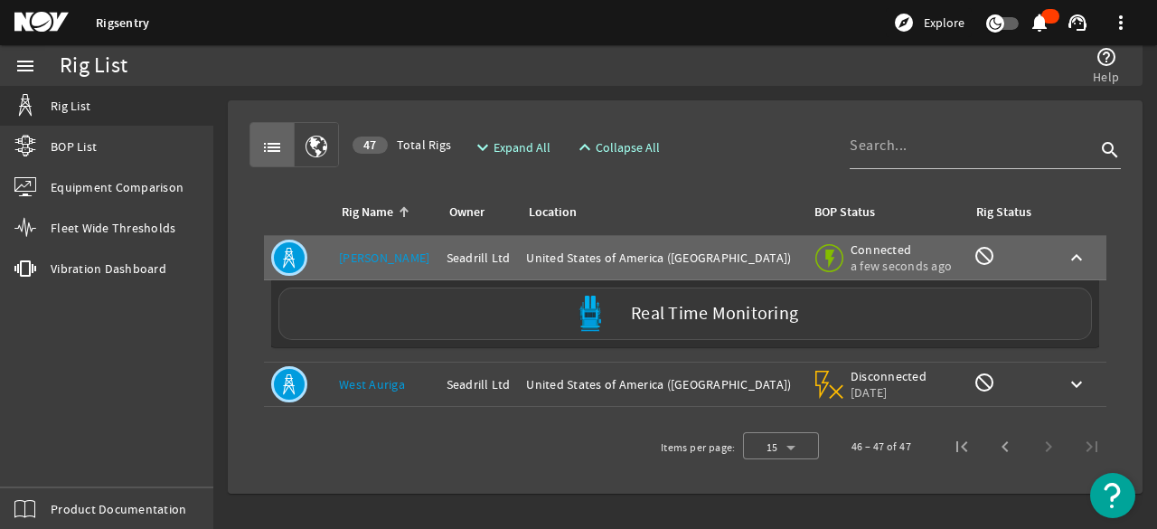
click at [570, 317] on div "Real Time Monitoring" at bounding box center [684, 313] width 813 height 52
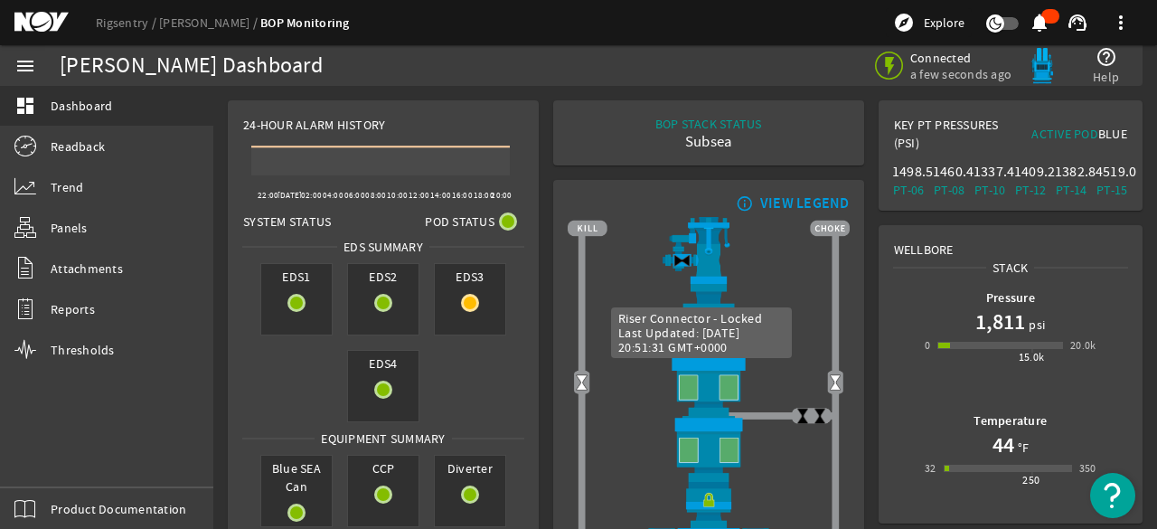
scroll to position [271, 0]
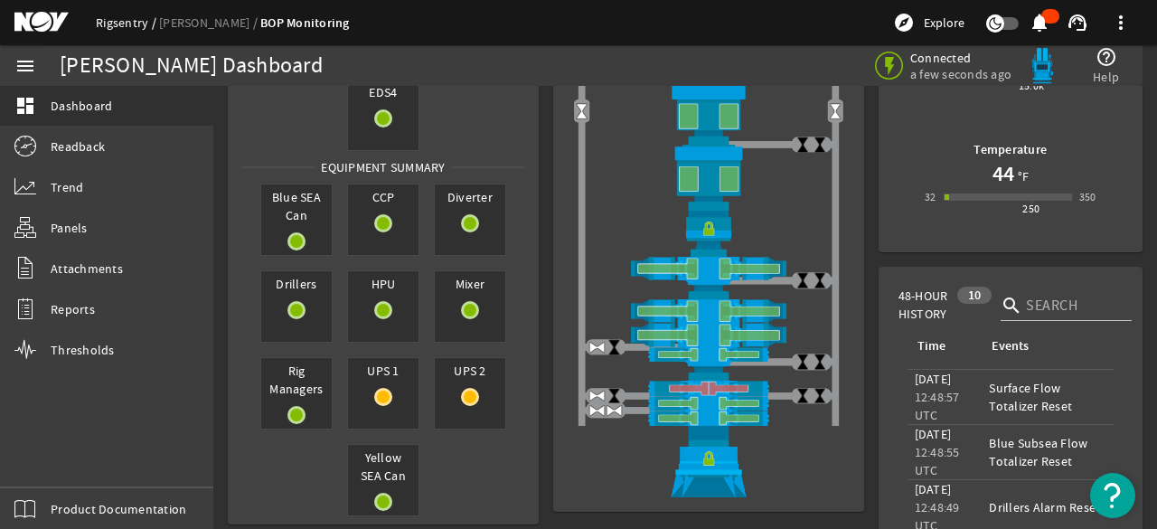
click at [127, 26] on link "Rigsentry" at bounding box center [127, 22] width 63 height 16
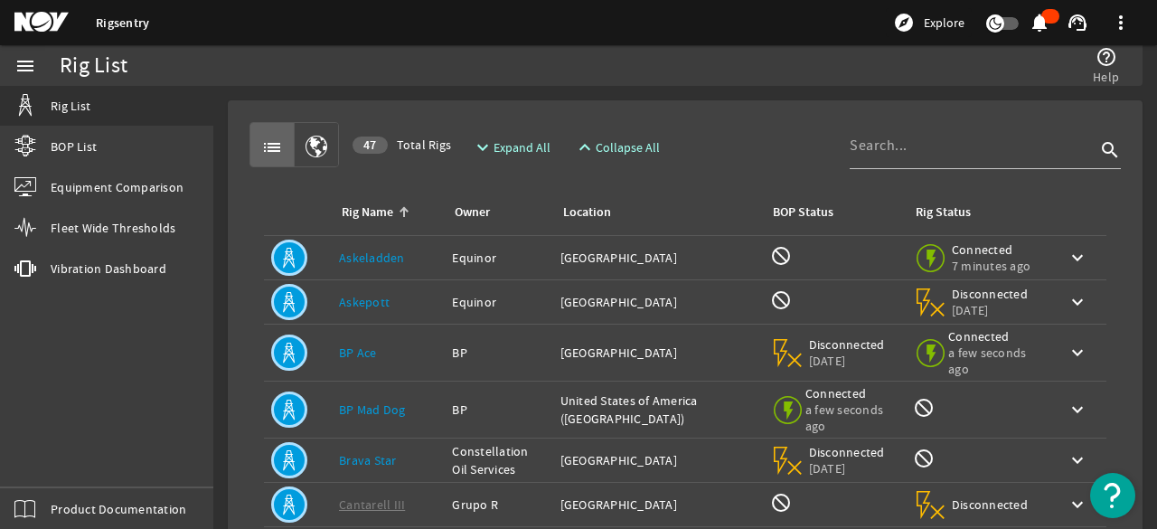
click at [354, 305] on link "Askepott" at bounding box center [364, 302] width 51 height 16
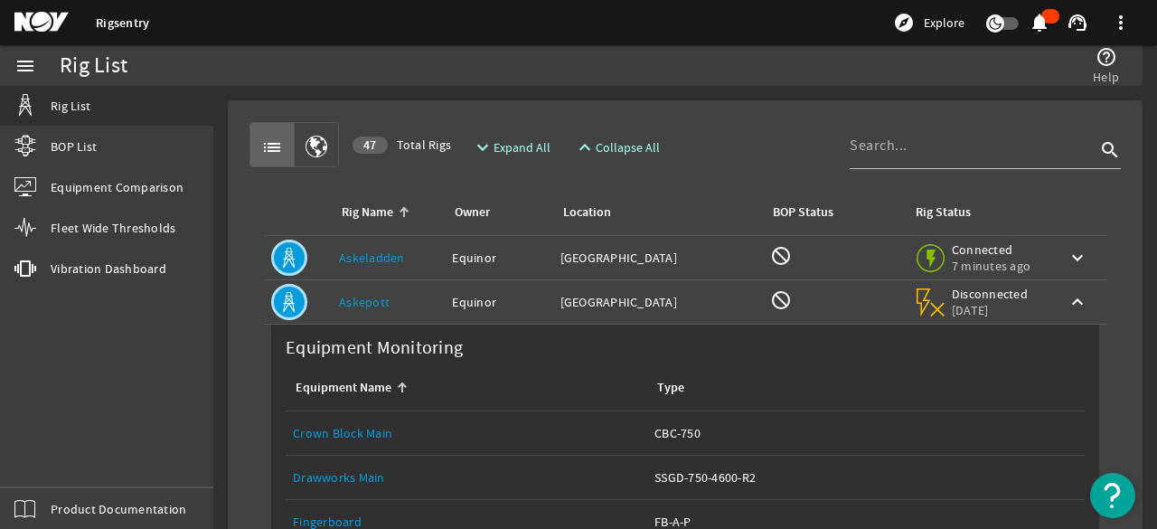
click at [363, 305] on link "Askepott" at bounding box center [364, 302] width 51 height 16
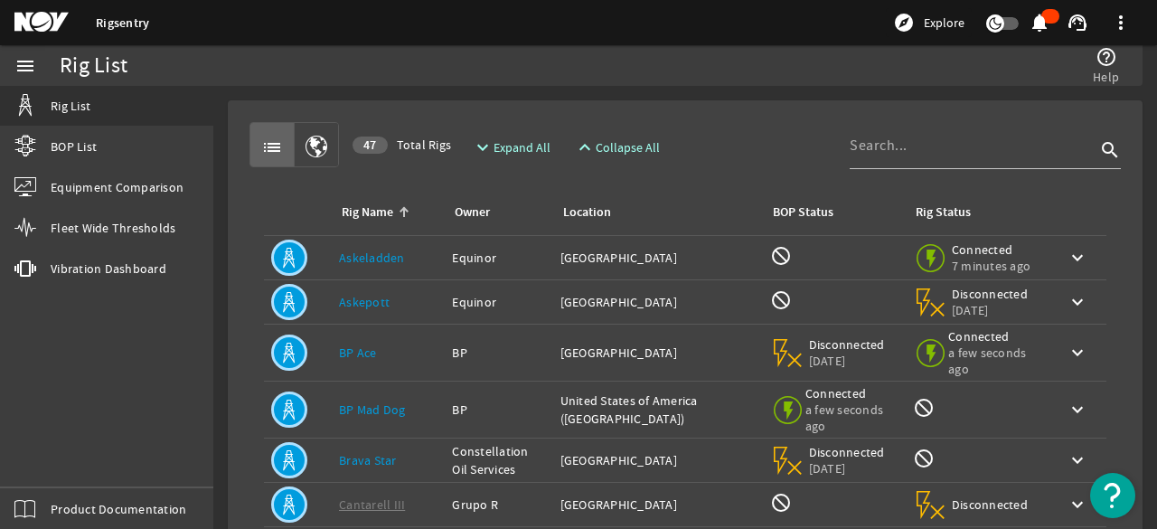
click at [380, 260] on link "Askeladden" at bounding box center [372, 257] width 66 height 16
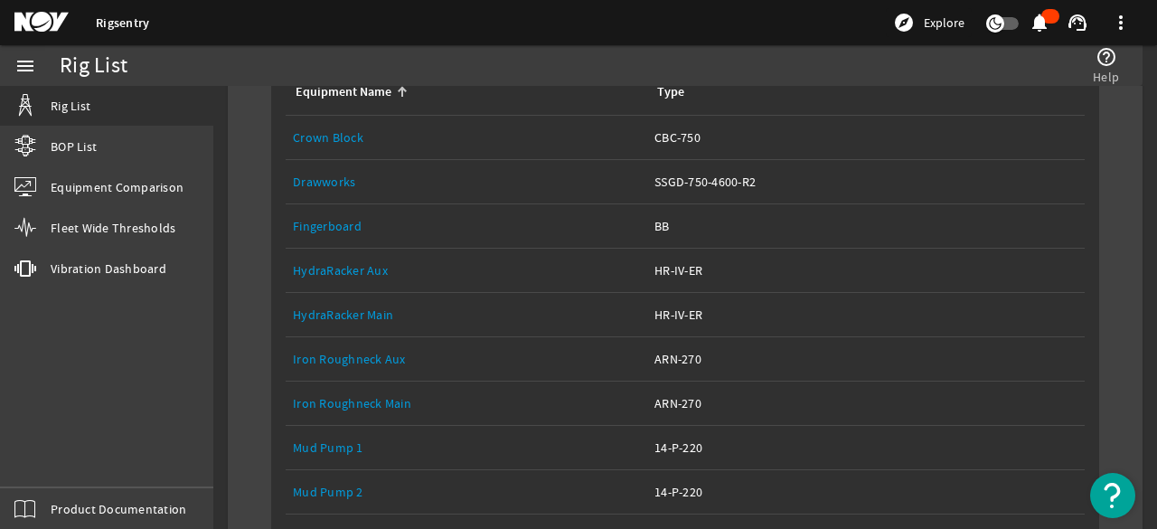
scroll to position [90, 0]
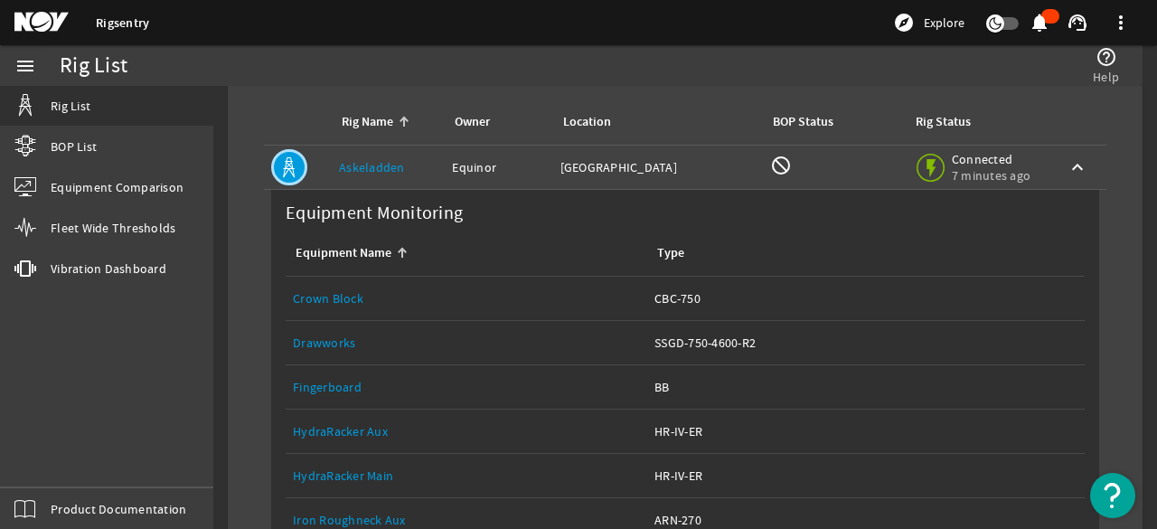
click at [375, 167] on link "Askeladden" at bounding box center [372, 167] width 66 height 16
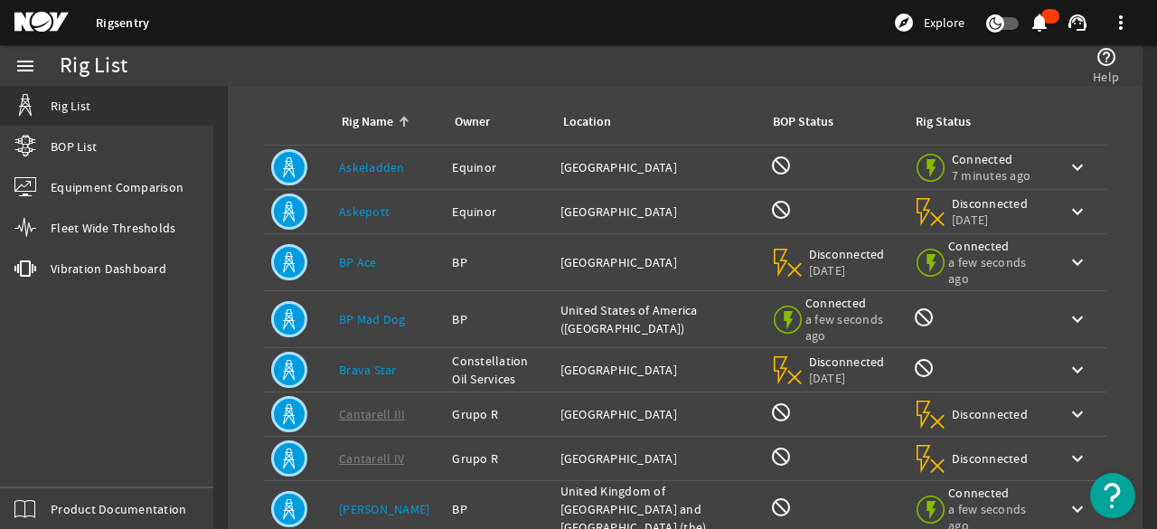
click at [378, 370] on td "Rig Name: Brava Star" at bounding box center [388, 370] width 113 height 44
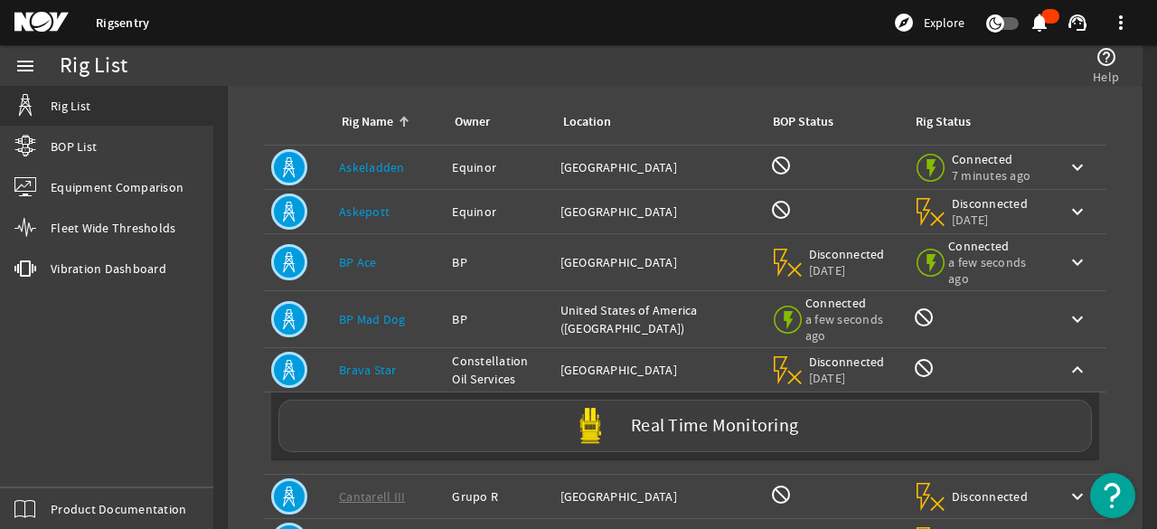
scroll to position [181, 0]
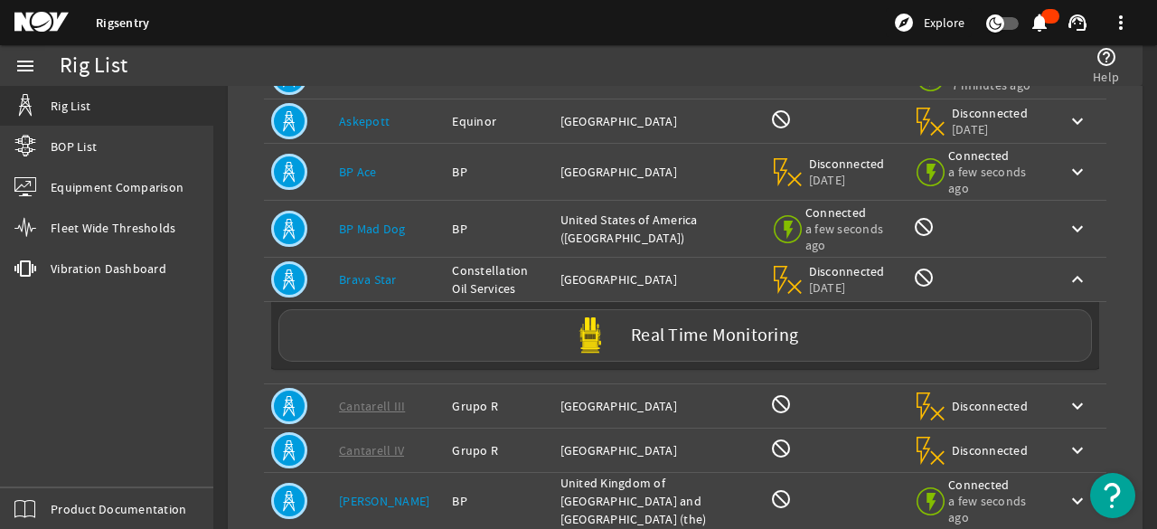
click at [347, 275] on td "Rig Name: Brava Star" at bounding box center [388, 280] width 113 height 44
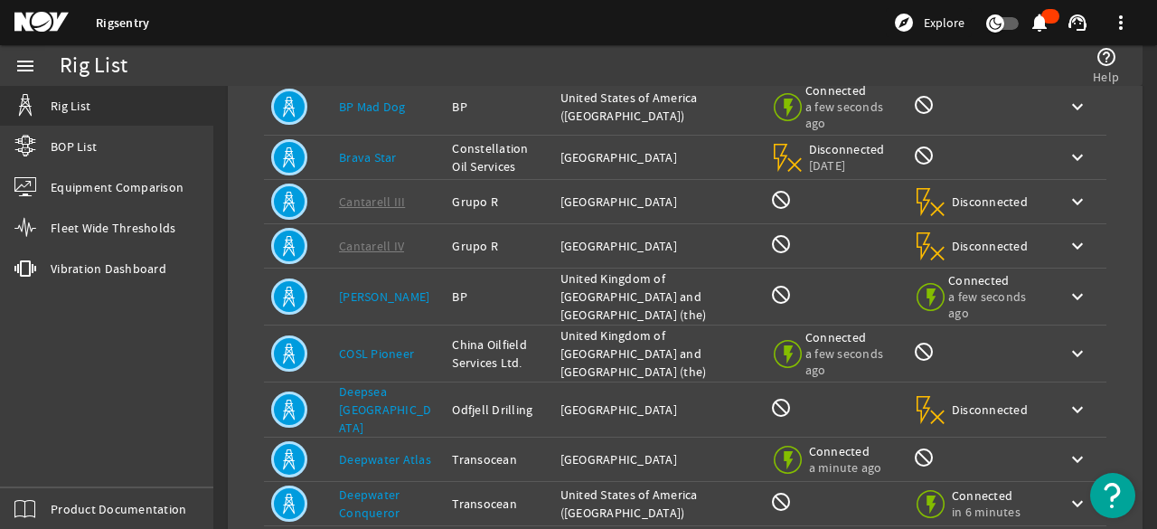
scroll to position [361, 0]
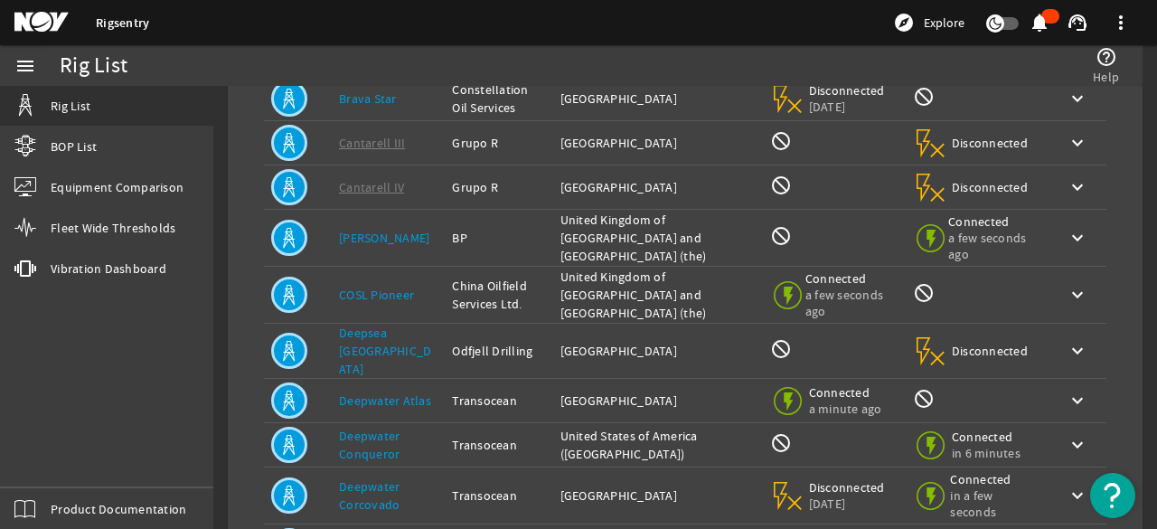
click at [379, 246] on link "[PERSON_NAME]" at bounding box center [384, 238] width 90 height 16
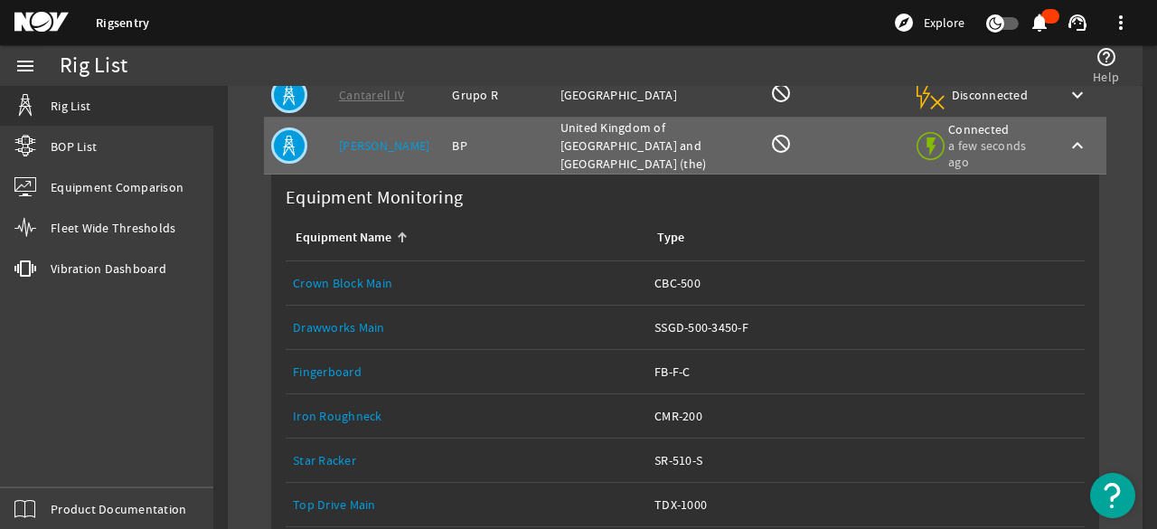
scroll to position [452, 0]
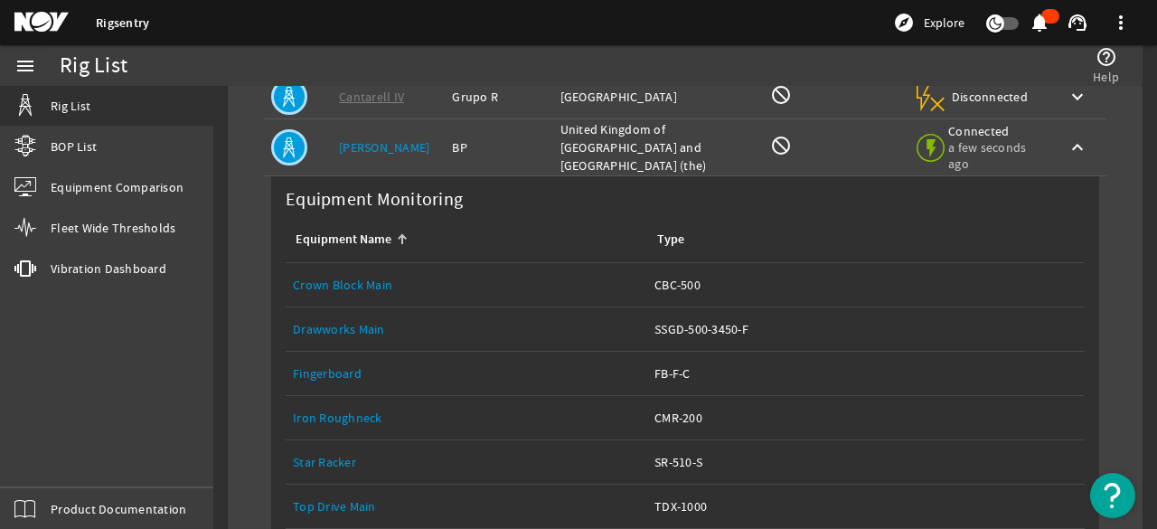
click at [376, 155] on link "[PERSON_NAME]" at bounding box center [384, 147] width 90 height 16
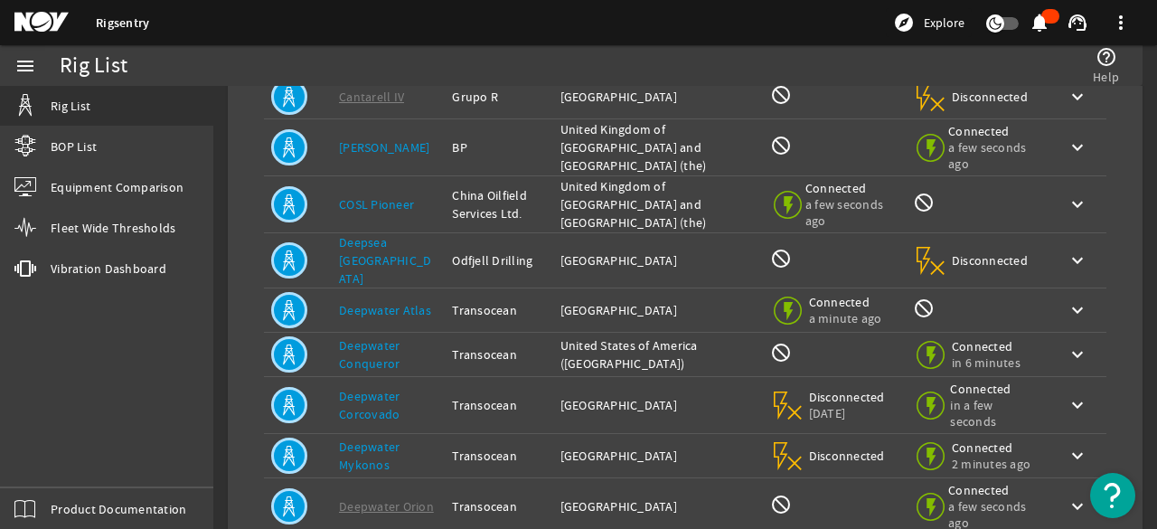
click at [387, 309] on div "Rig Name: Deepwater Atlas" at bounding box center [388, 310] width 98 height 18
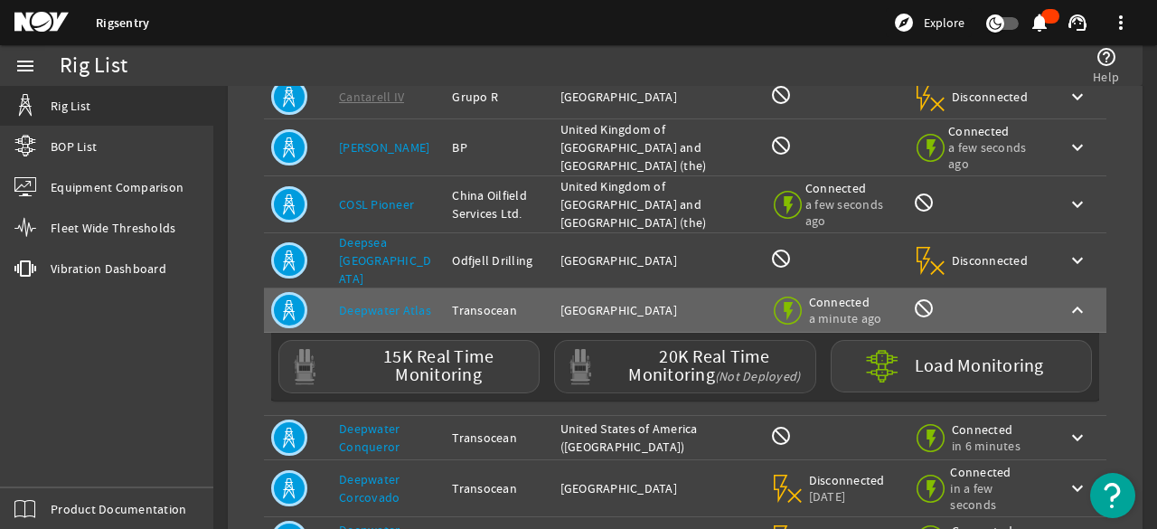
click at [651, 362] on label "20K Real Time Monitoring (Not Deployed)" at bounding box center [714, 366] width 186 height 37
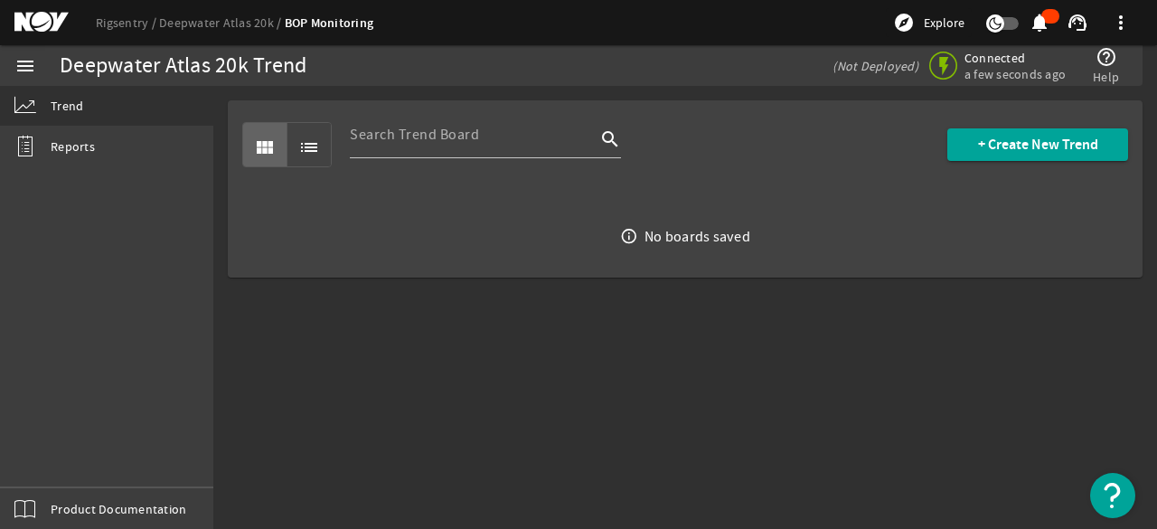
click at [309, 147] on mat-icon "list" at bounding box center [309, 147] width 22 height 22
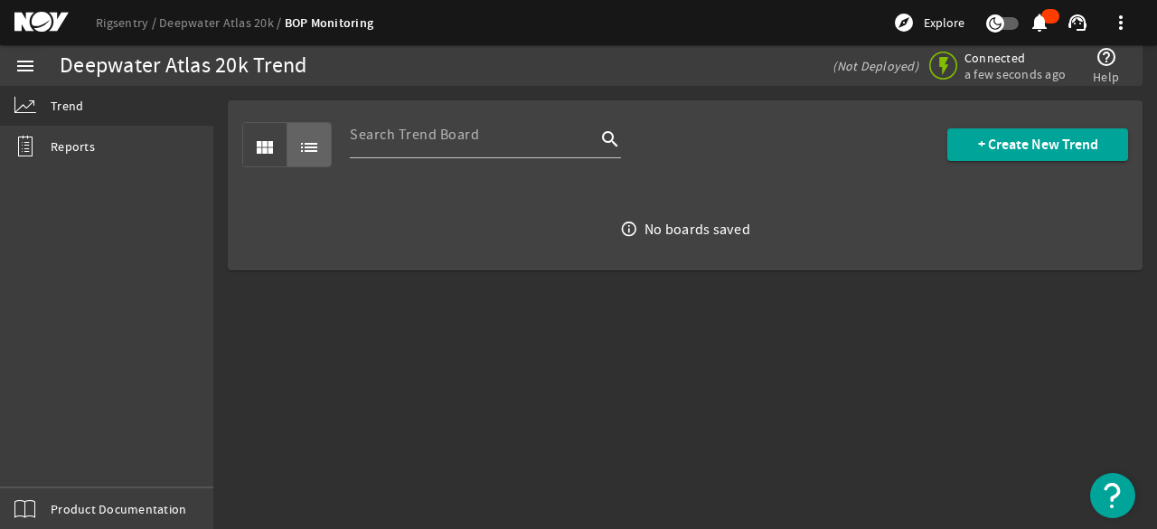
click at [269, 145] on mat-icon "view_module" at bounding box center [265, 147] width 22 height 22
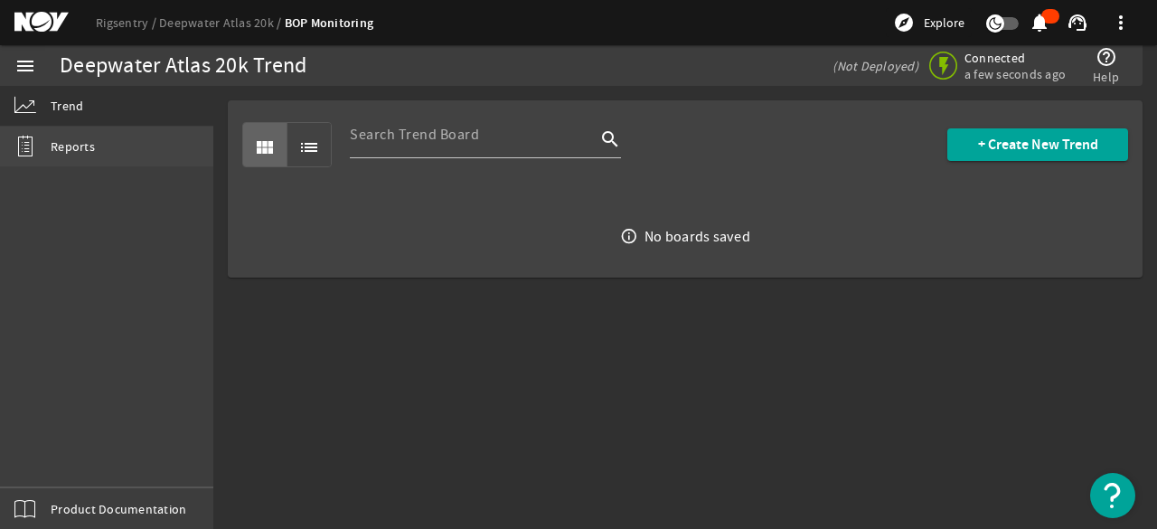
click at [77, 150] on span "Reports" at bounding box center [73, 146] width 44 height 18
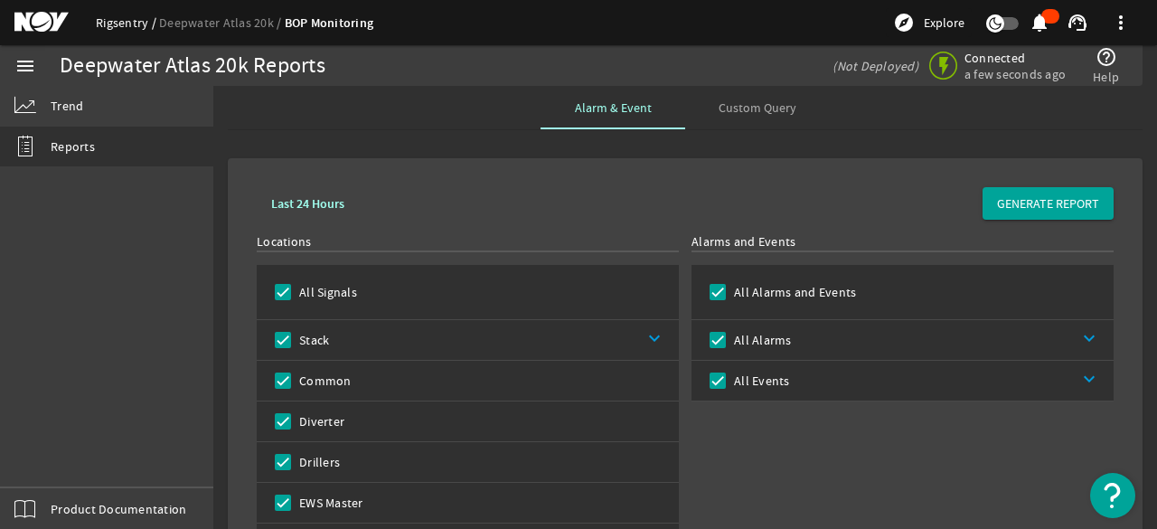
click at [140, 20] on link "Rigsentry" at bounding box center [127, 22] width 63 height 16
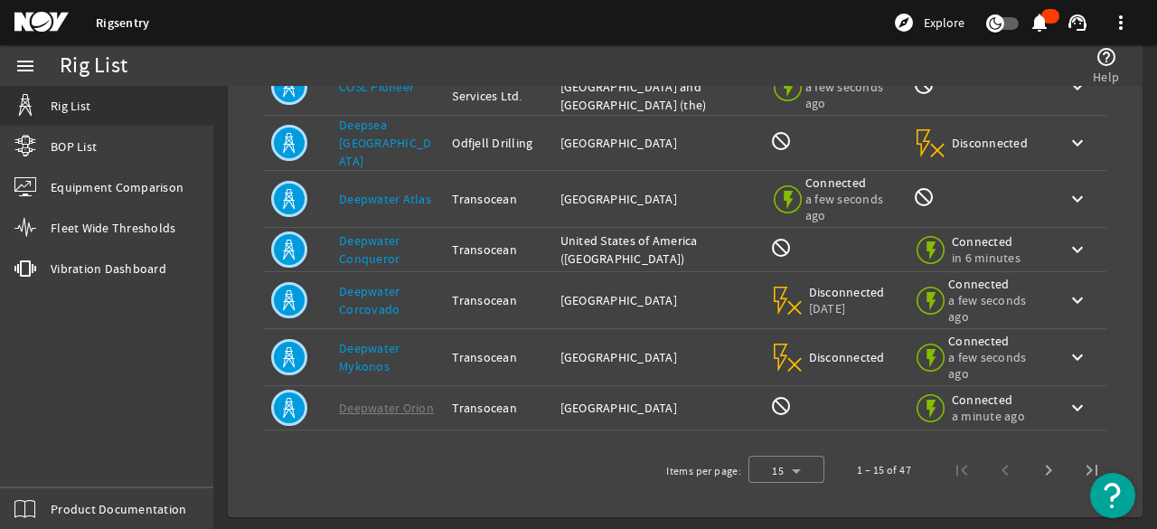
scroll to position [479, 0]
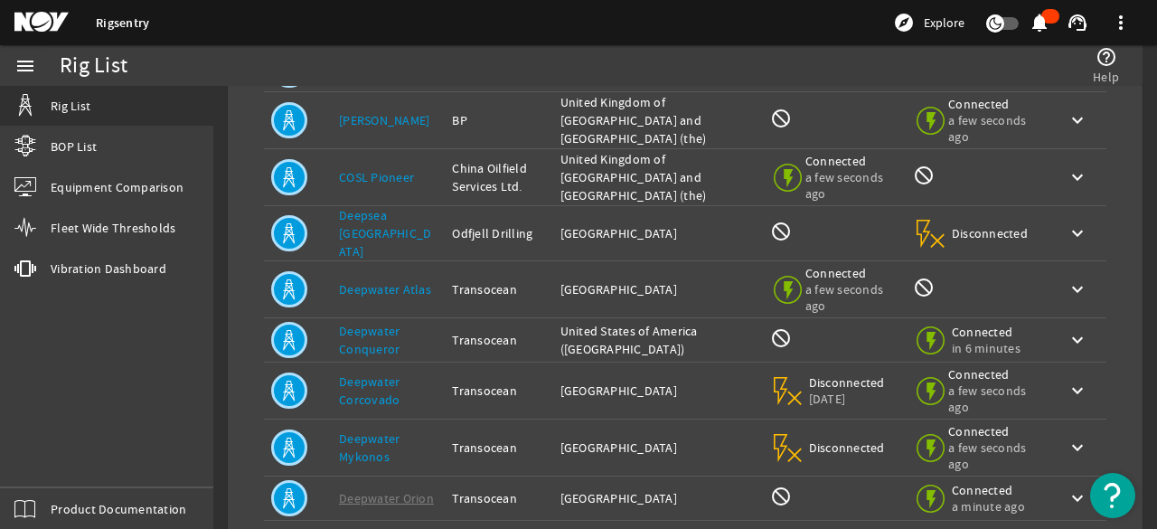
click at [364, 281] on link "Deepwater Atlas" at bounding box center [385, 289] width 92 height 16
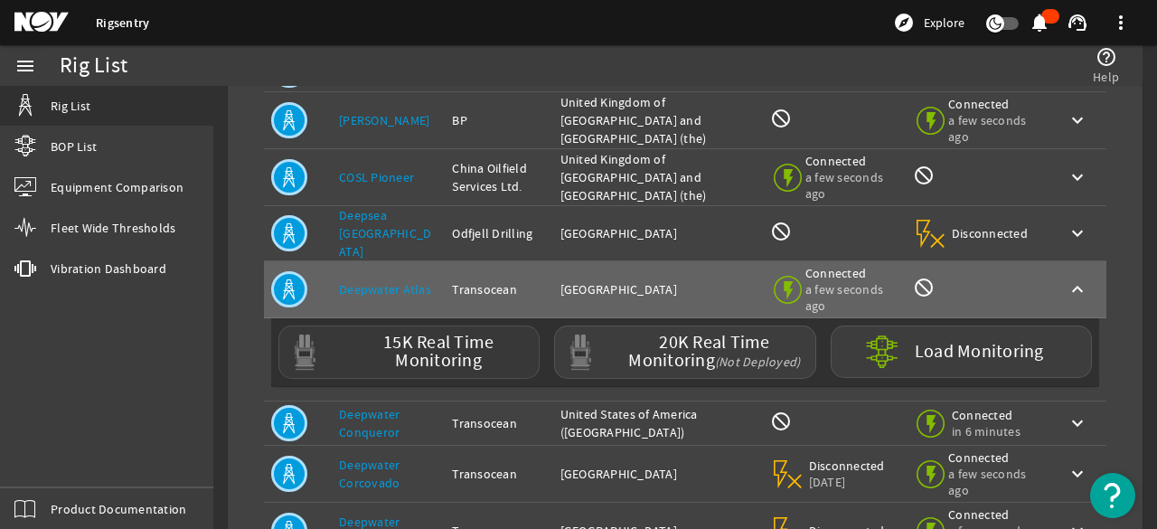
click at [441, 346] on label "15K Real Time Monitoring" at bounding box center [438, 351] width 186 height 37
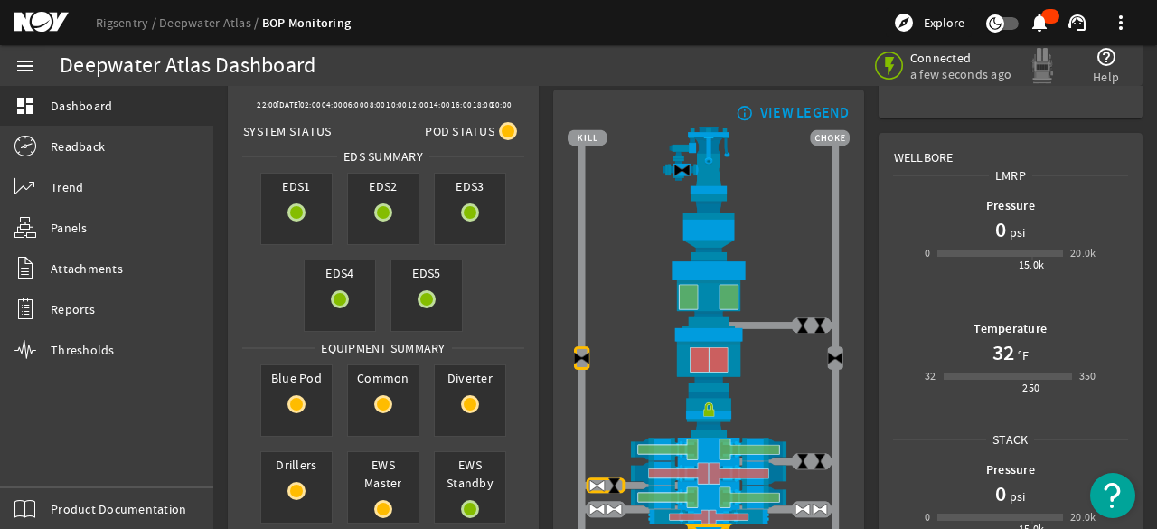
scroll to position [181, 0]
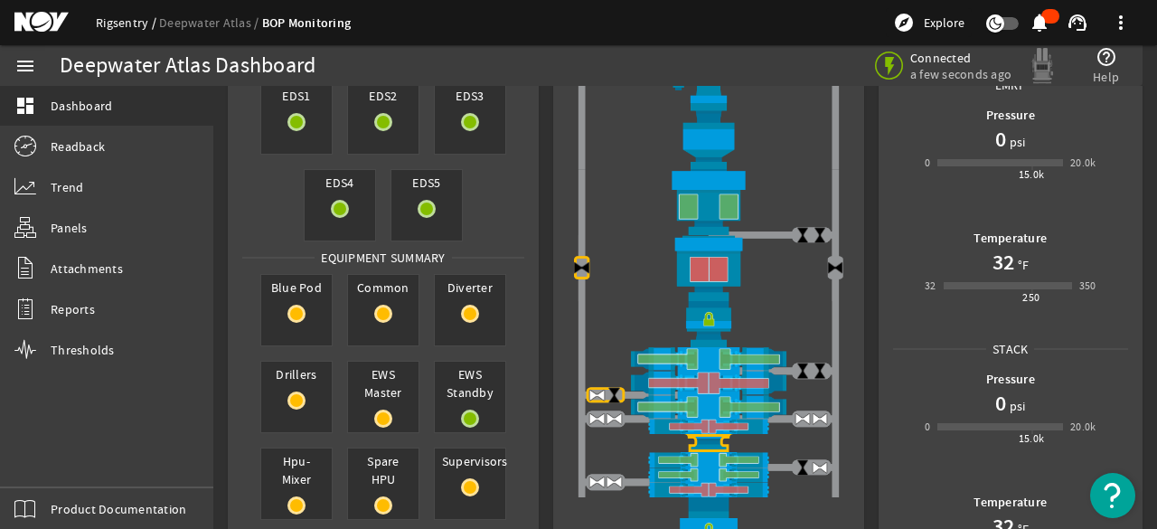
click at [119, 14] on link "Rigsentry" at bounding box center [127, 22] width 63 height 16
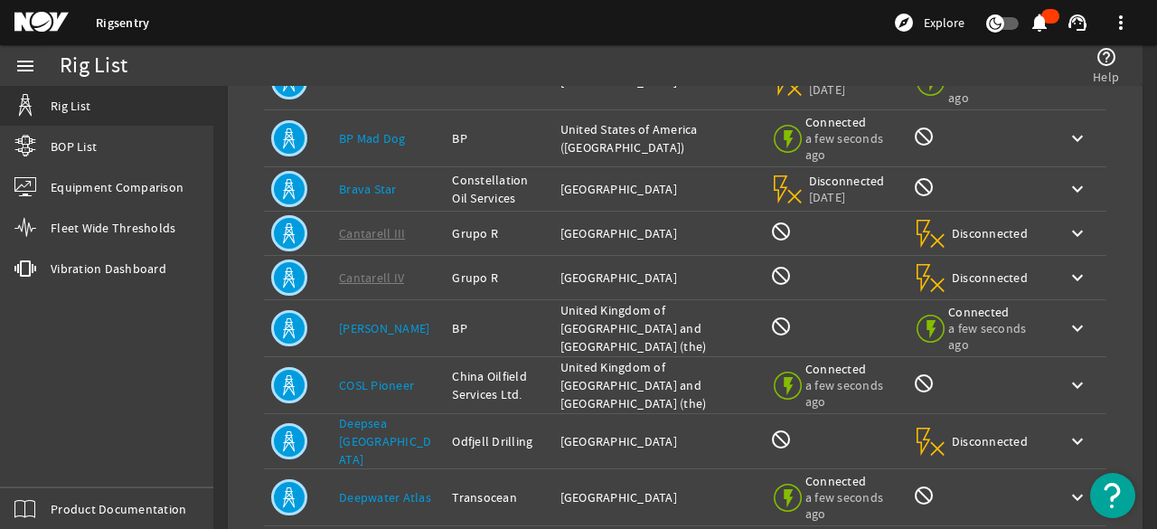
scroll to position [582, 0]
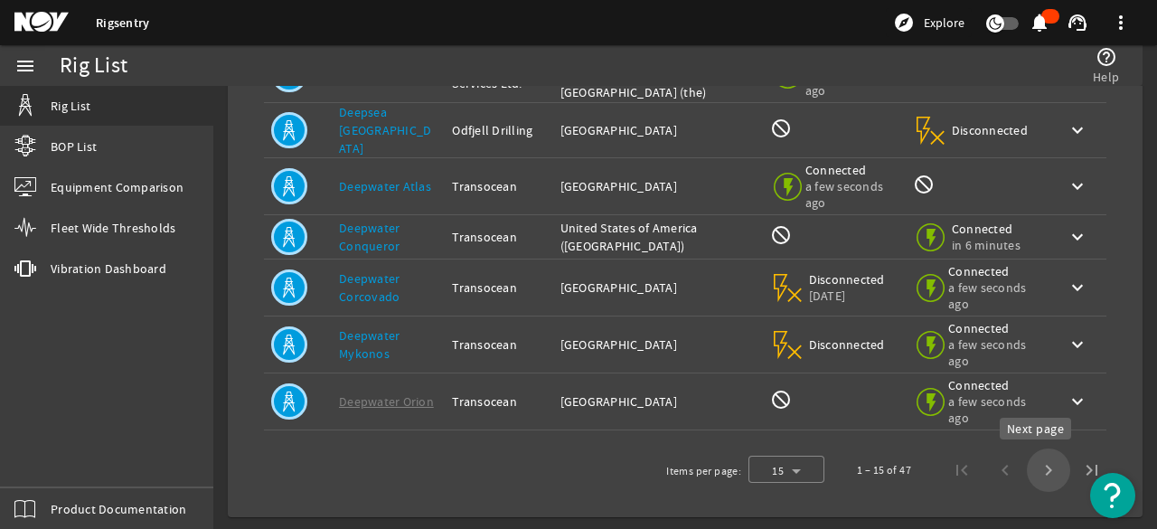
click at [1027, 467] on span "Next page" at bounding box center [1047, 469] width 43 height 43
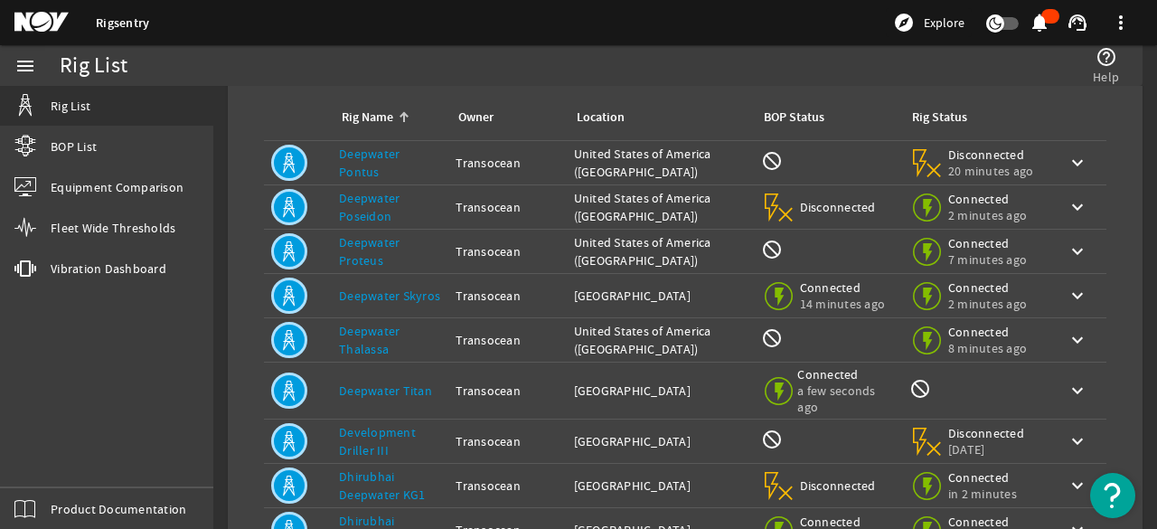
scroll to position [67, 0]
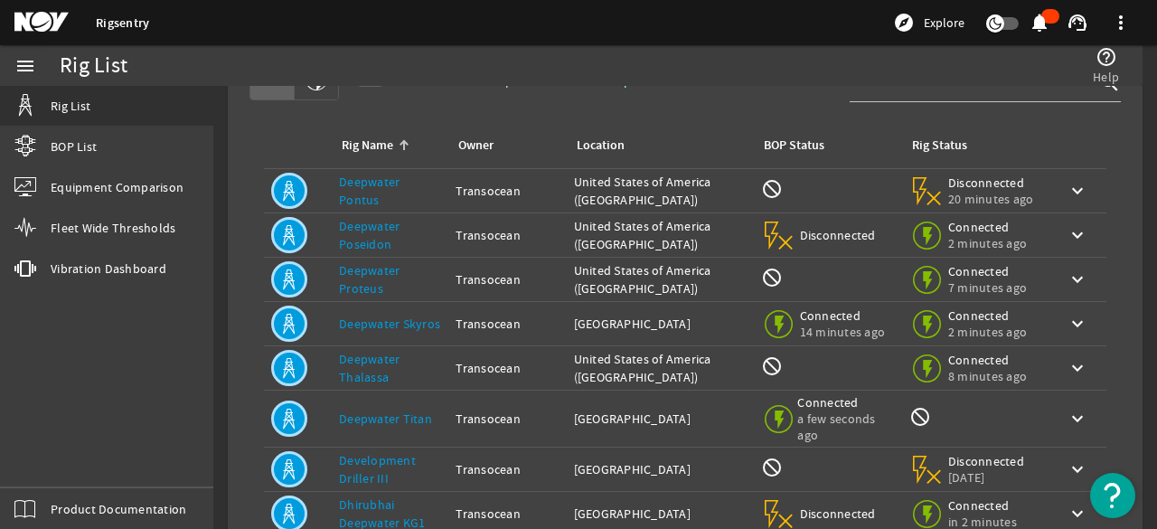
click at [398, 321] on link "Deepwater Skyros" at bounding box center [389, 323] width 101 height 16
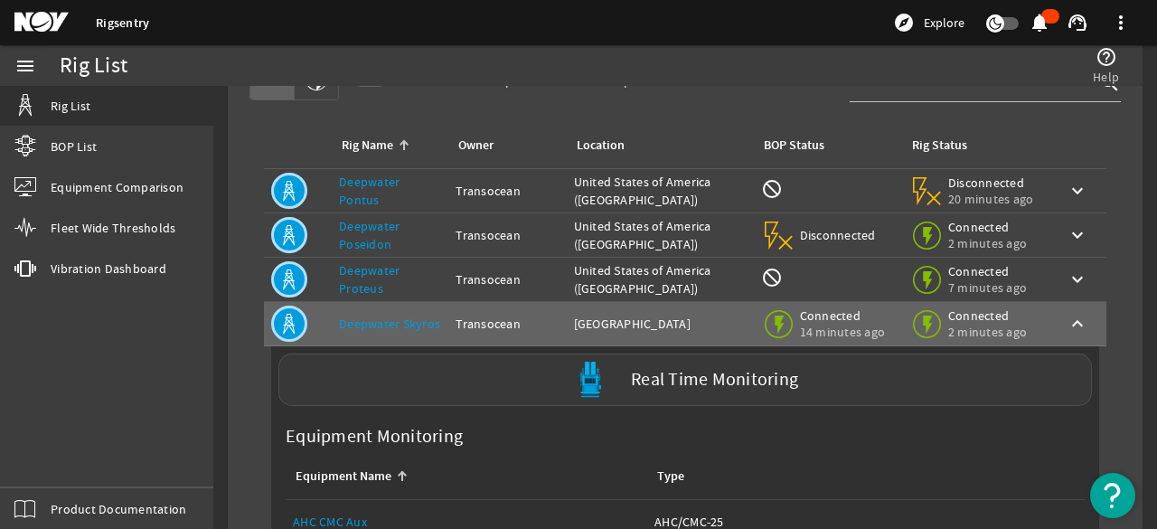
click at [710, 380] on label "Real Time Monitoring" at bounding box center [714, 379] width 167 height 19
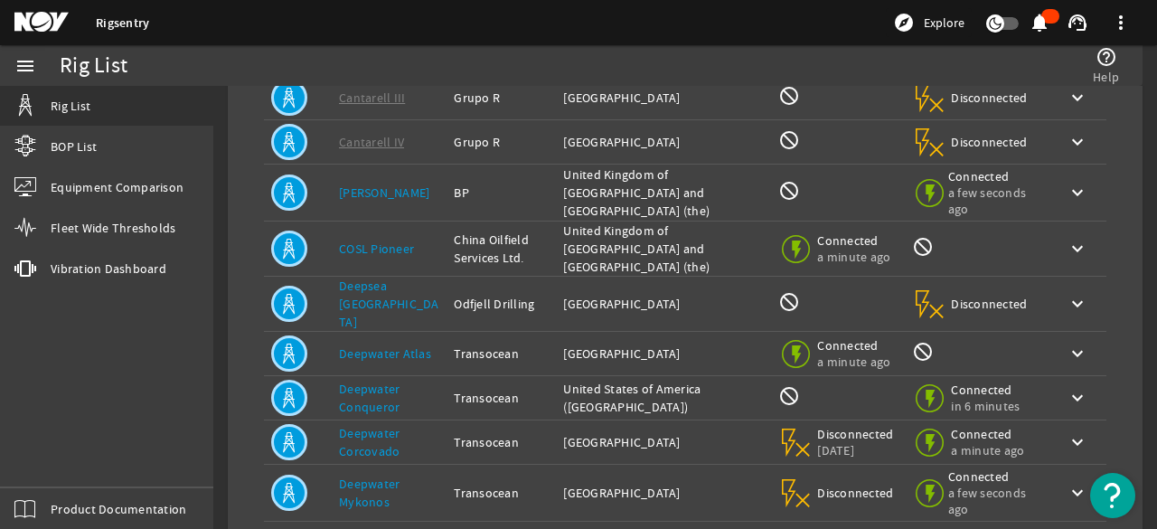
scroll to position [531, 0]
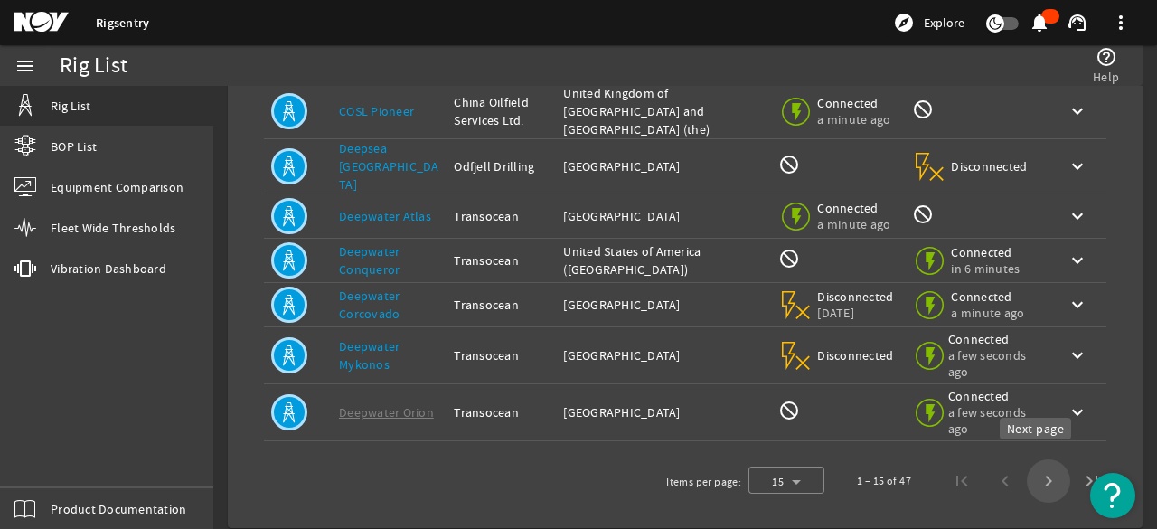
click at [1029, 471] on span "Next page" at bounding box center [1047, 480] width 43 height 43
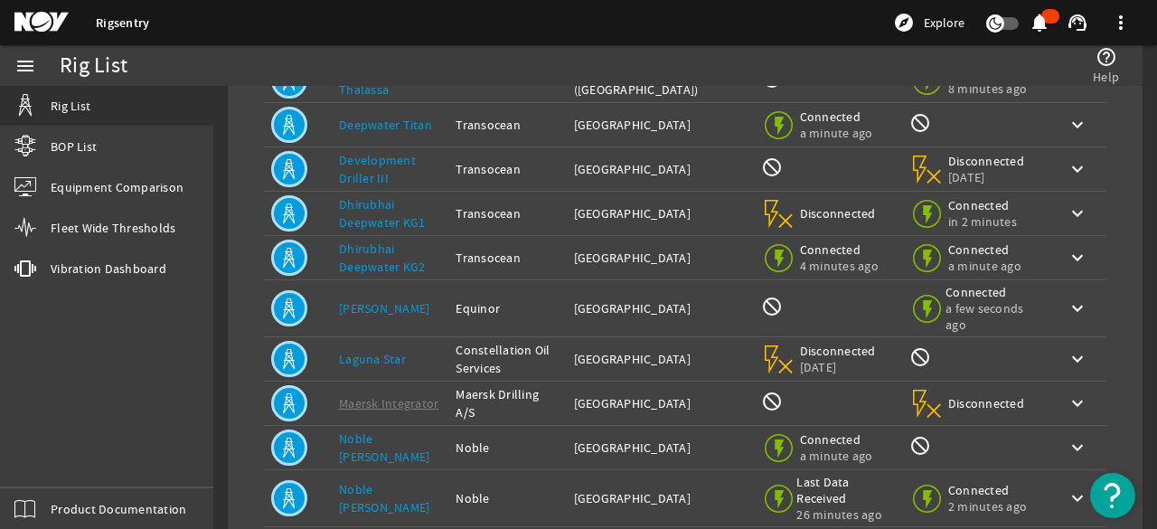
scroll to position [361, 0]
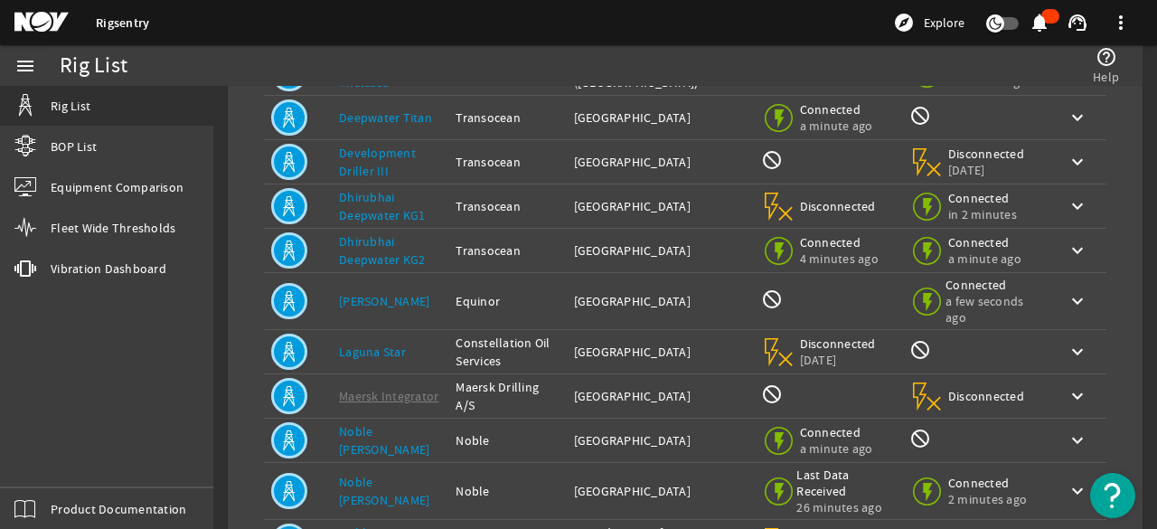
click at [388, 293] on link "[PERSON_NAME]" at bounding box center [384, 301] width 90 height 16
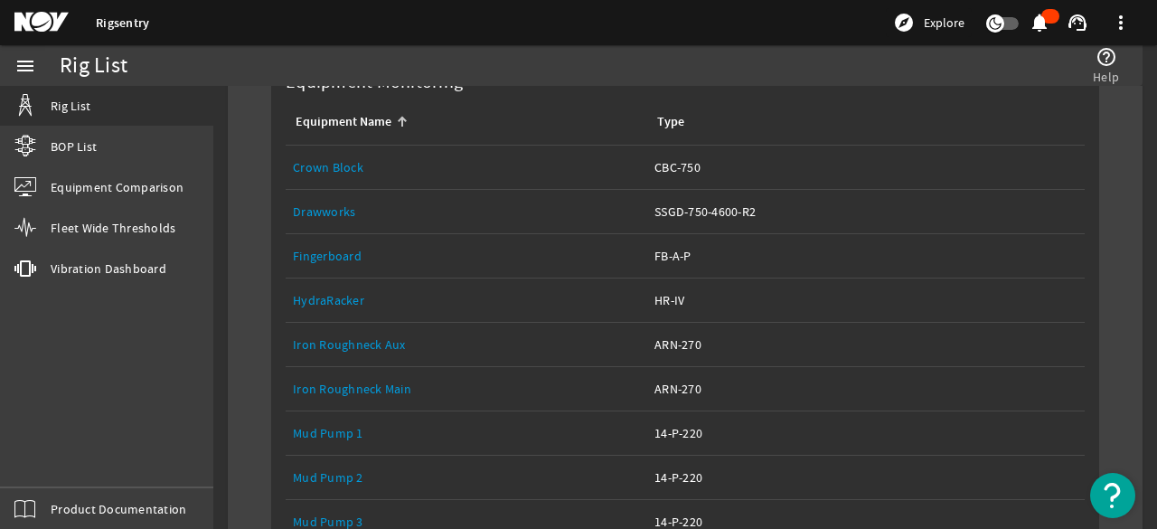
scroll to position [813, 0]
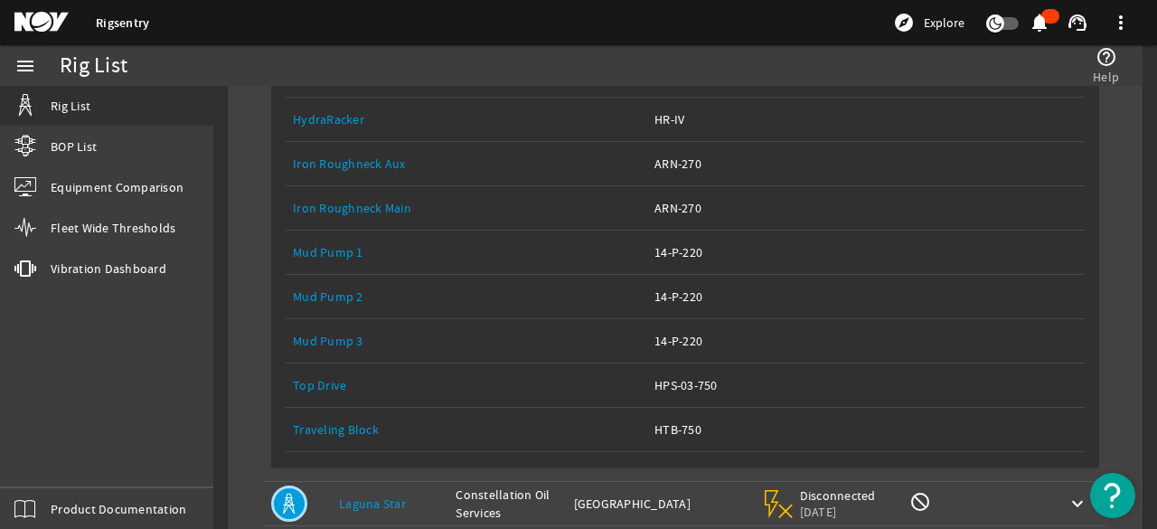
click at [327, 333] on link "Mud Pump 3" at bounding box center [328, 341] width 70 height 16
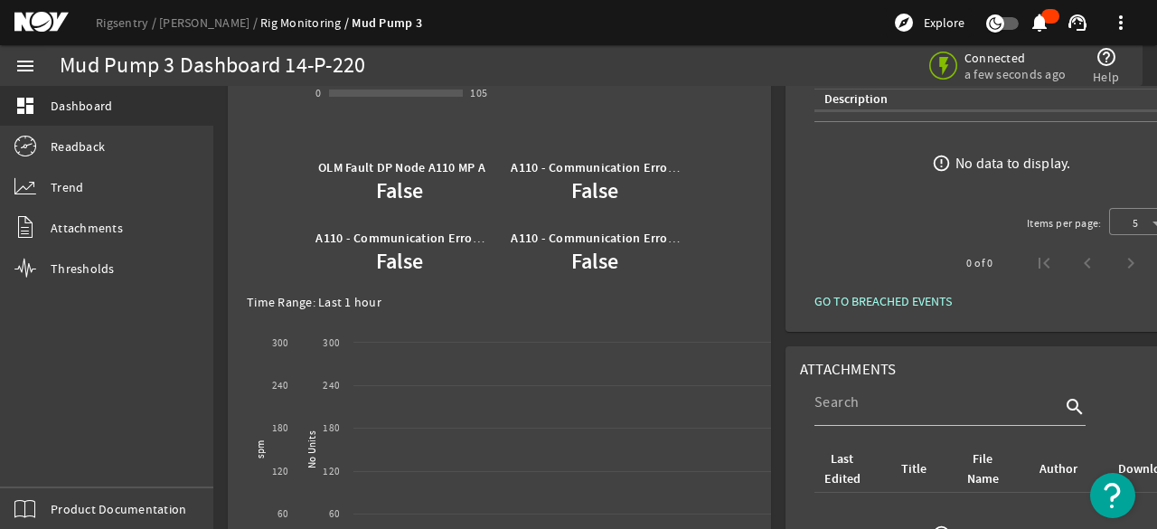
scroll to position [271, 0]
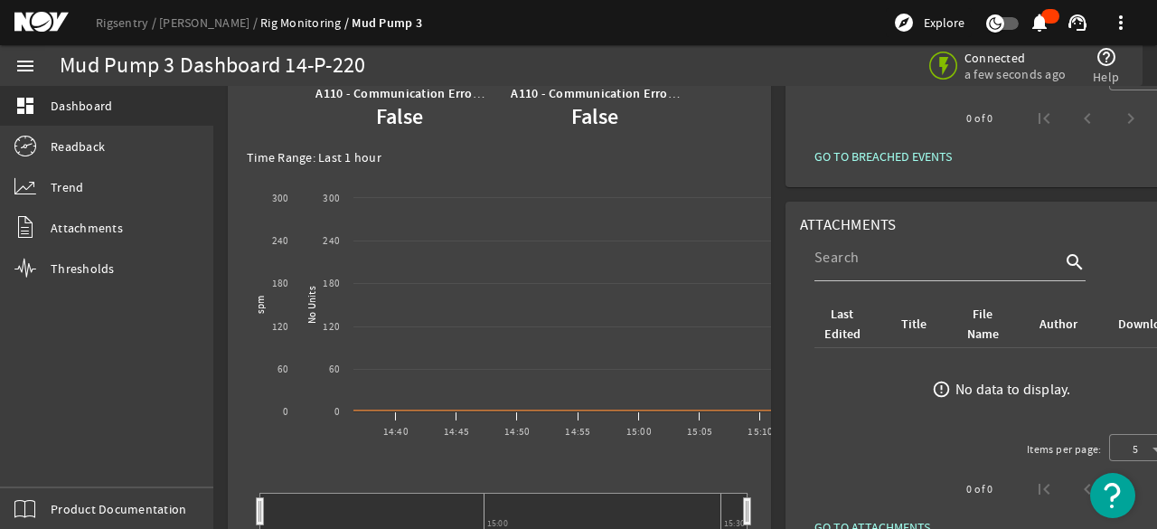
click at [273, 24] on link "Rig Monitoring" at bounding box center [305, 22] width 91 height 16
click at [286, 21] on link "Rig Monitoring" at bounding box center [305, 22] width 91 height 16
click at [215, 23] on link "[PERSON_NAME]" at bounding box center [209, 22] width 101 height 16
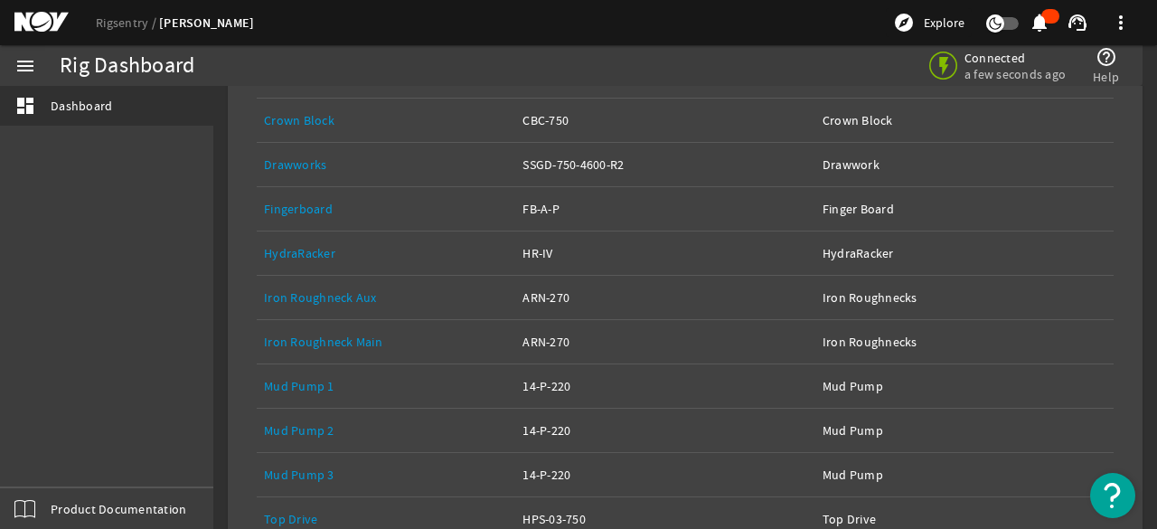
scroll to position [393, 0]
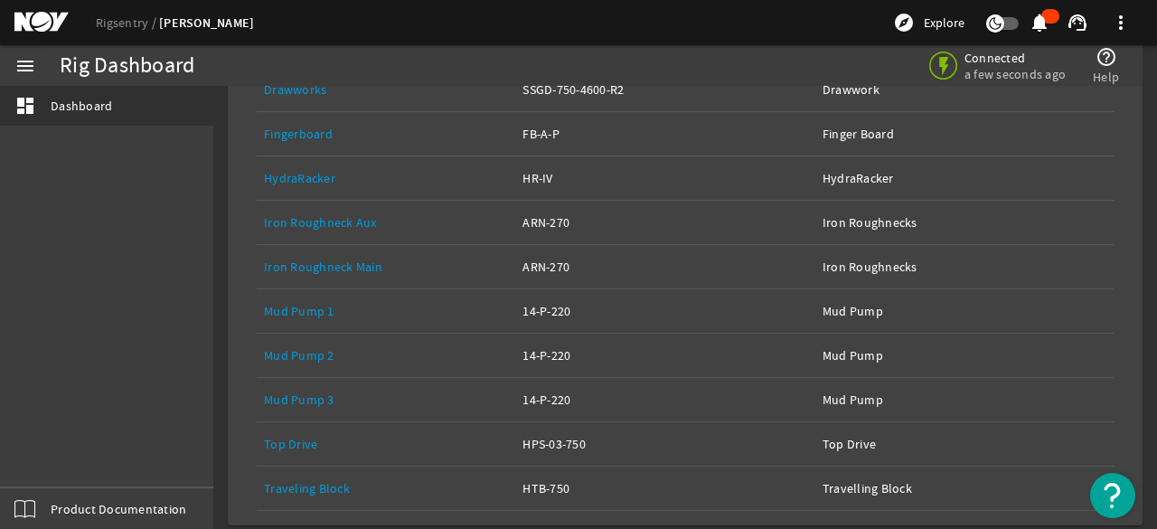
click at [321, 348] on link "Mud Pump 2" at bounding box center [299, 355] width 70 height 16
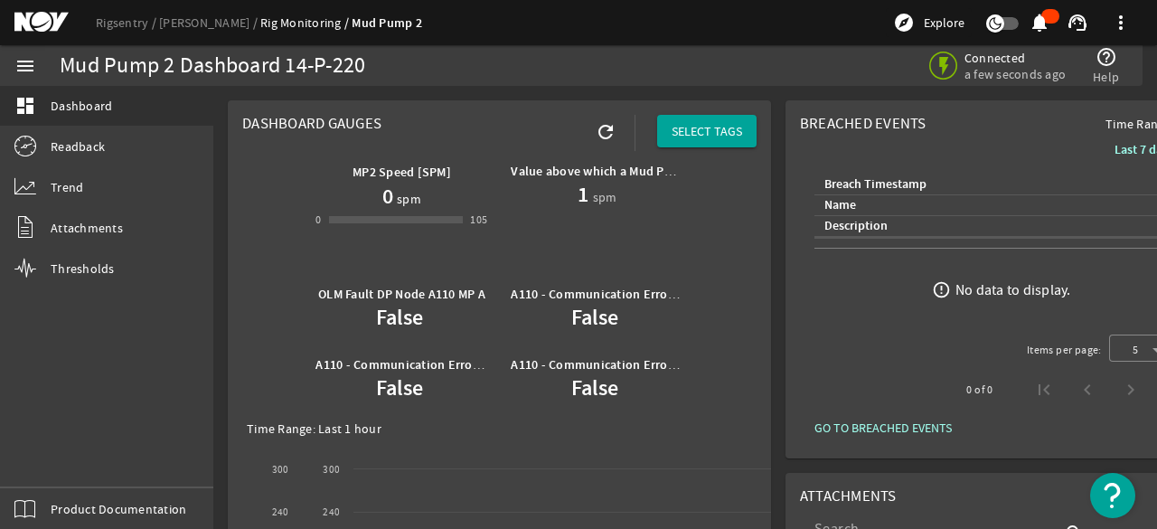
drag, startPoint x: 214, startPoint y: 14, endPoint x: 242, endPoint y: 39, distance: 37.1
click at [214, 14] on link "[PERSON_NAME]" at bounding box center [209, 22] width 101 height 16
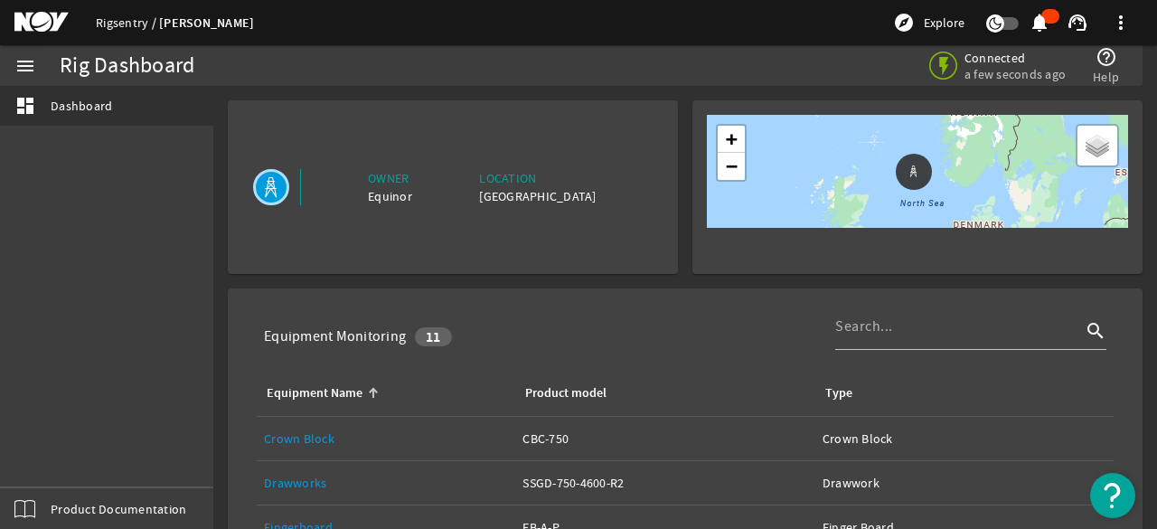
click at [134, 19] on link "Rigsentry" at bounding box center [127, 22] width 63 height 16
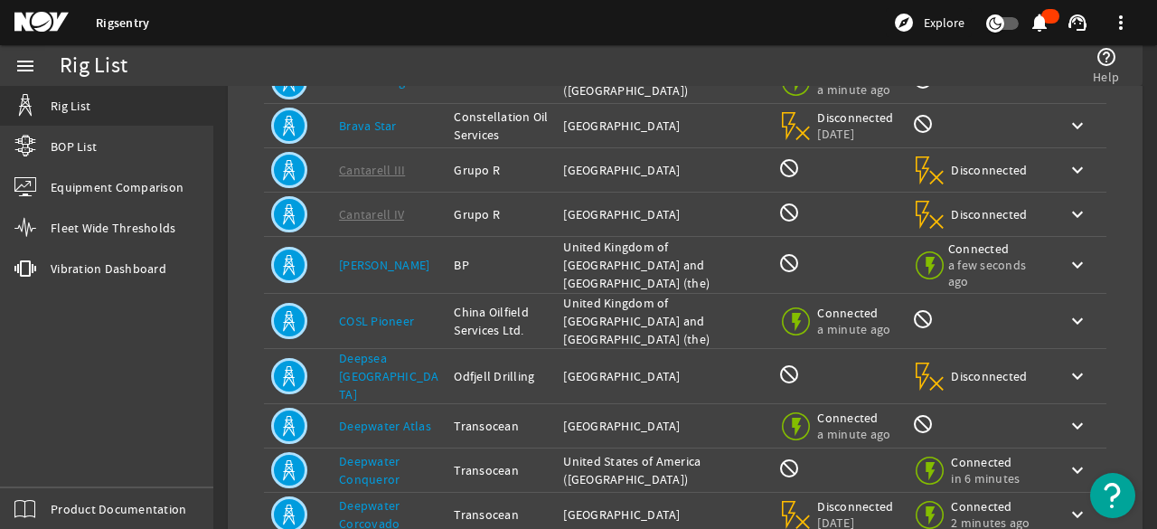
scroll to position [519, 0]
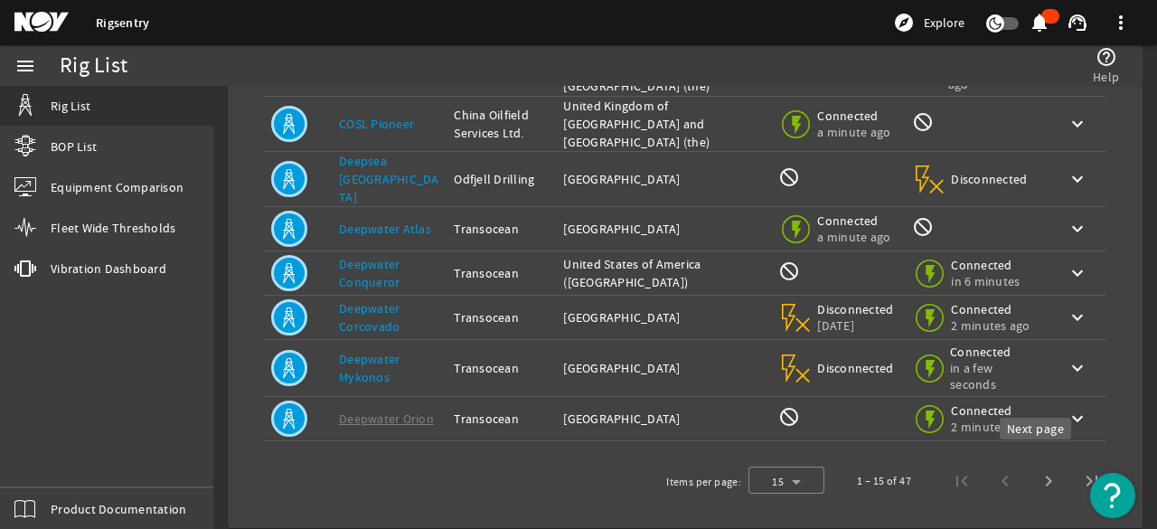
click at [1029, 471] on span "Next page" at bounding box center [1047, 480] width 43 height 43
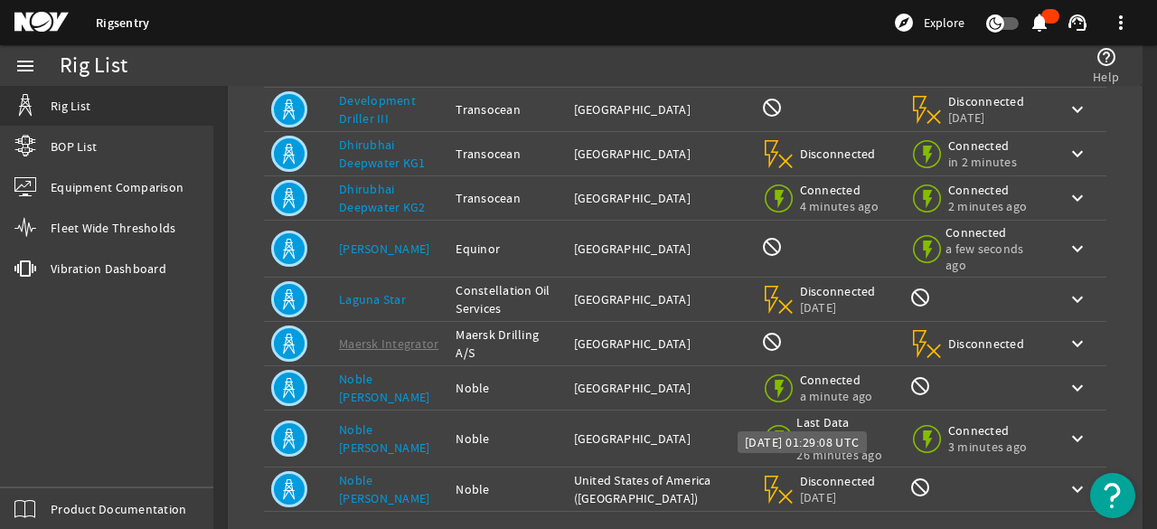
scroll to position [506, 0]
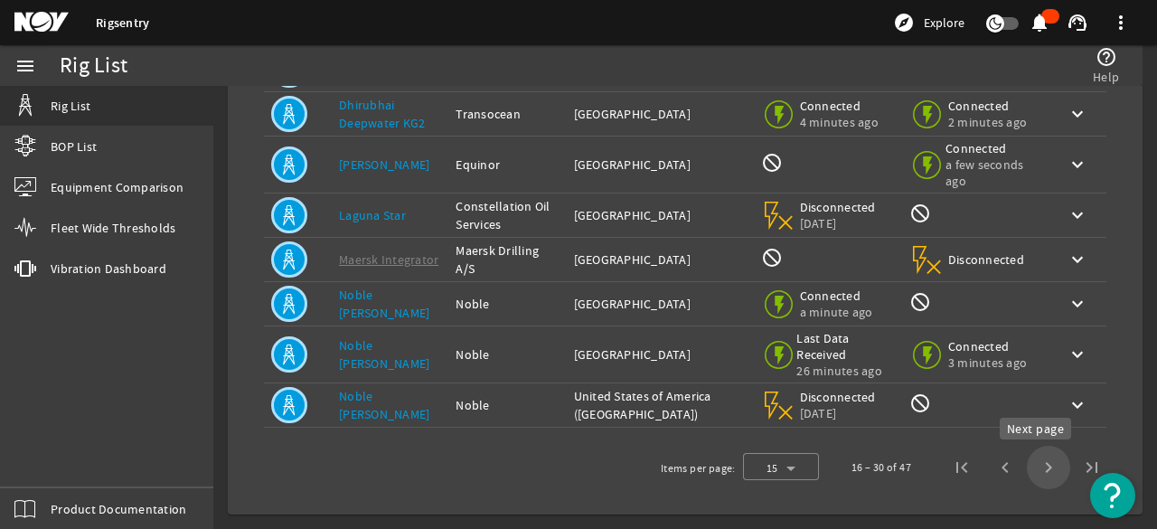
click at [1028, 462] on span "Next page" at bounding box center [1047, 466] width 43 height 43
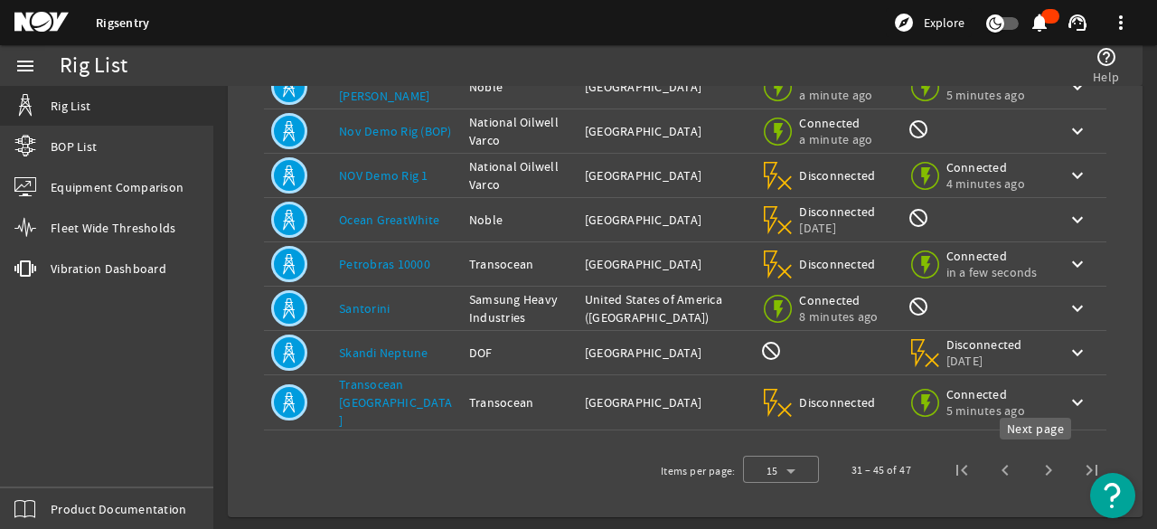
click at [1037, 465] on span "Next page" at bounding box center [1047, 469] width 43 height 43
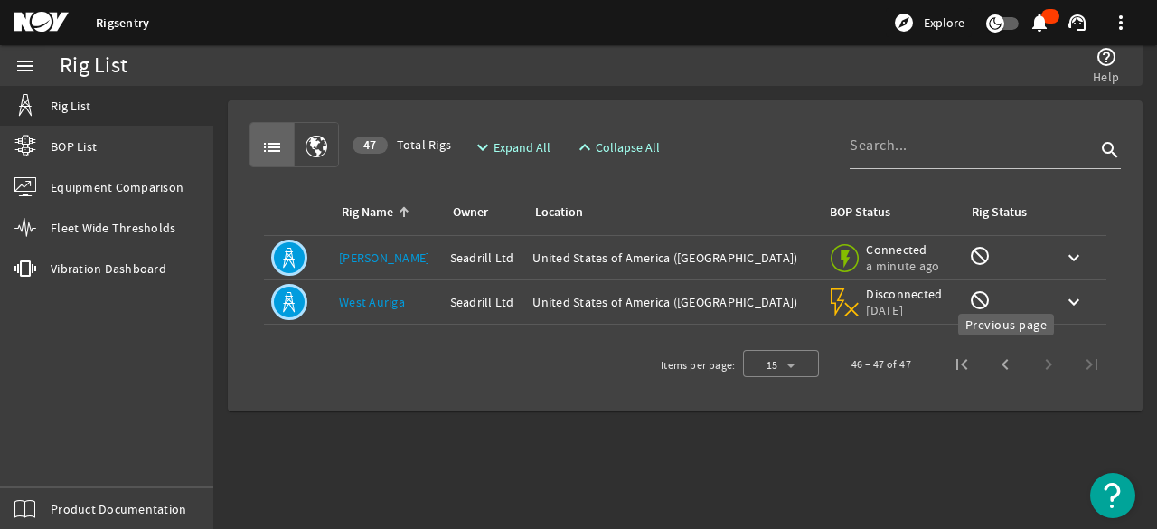
click at [995, 362] on span "Previous page" at bounding box center [1004, 363] width 43 height 43
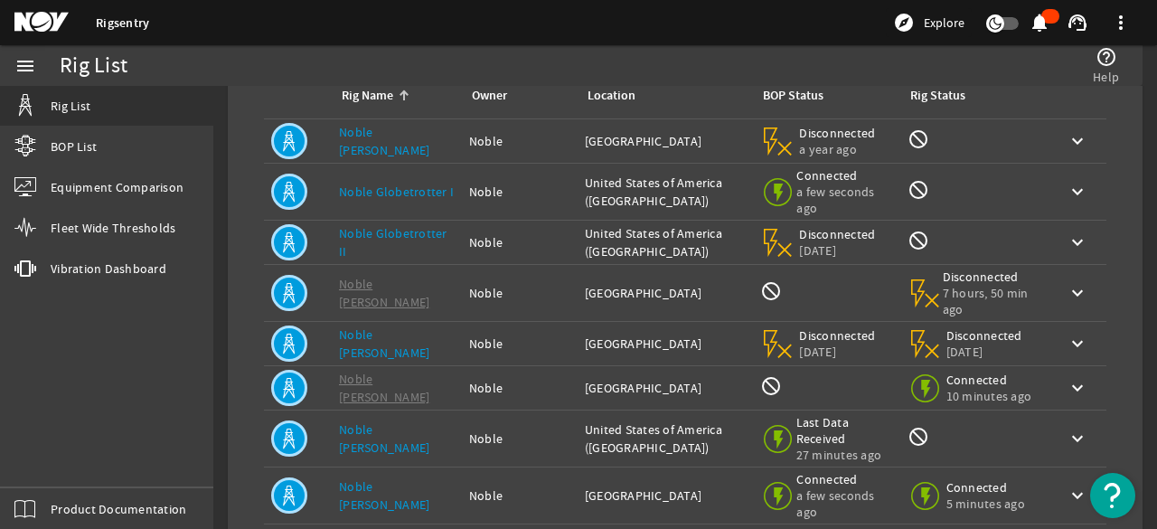
scroll to position [90, 0]
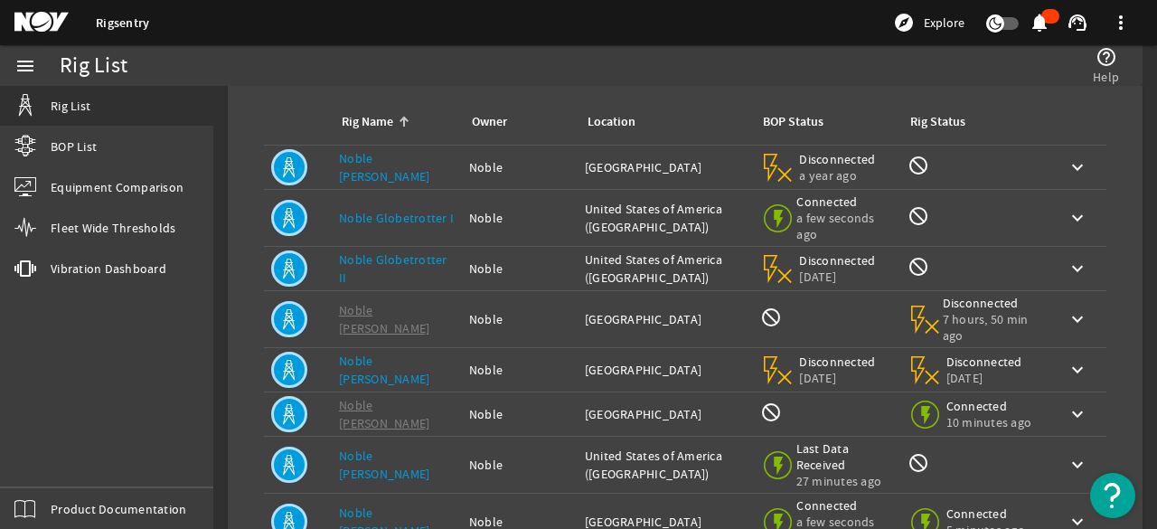
click at [387, 226] on link "Noble Globetrotter I" at bounding box center [396, 218] width 115 height 16
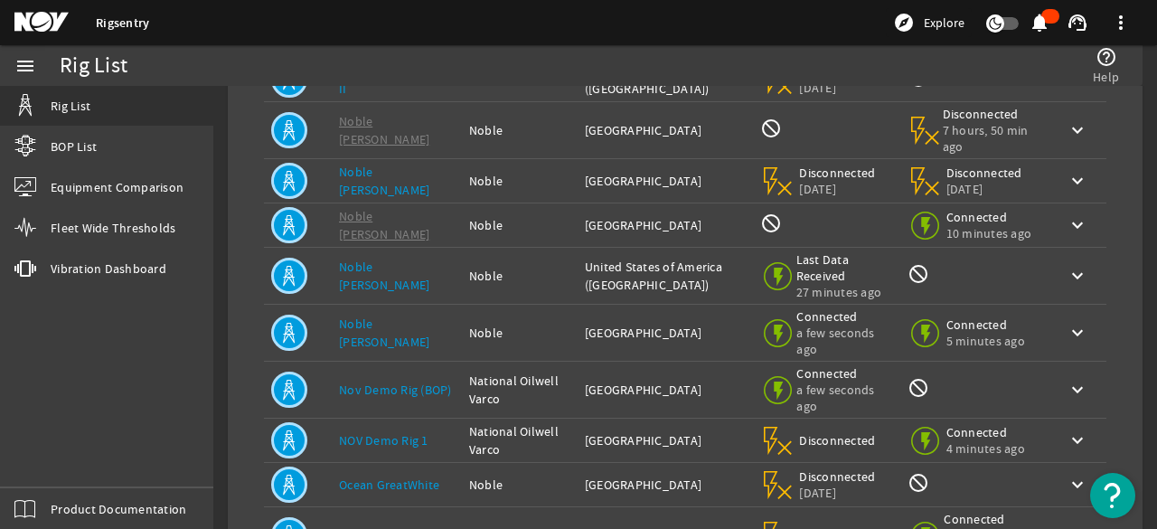
scroll to position [452, 0]
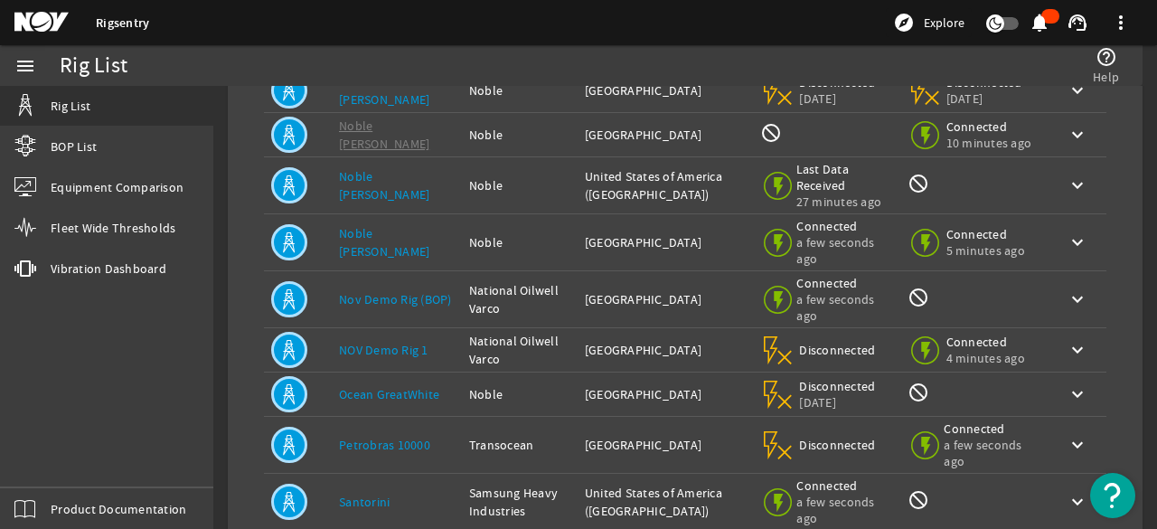
click at [349, 258] on link "Noble [PERSON_NAME]" at bounding box center [384, 242] width 90 height 34
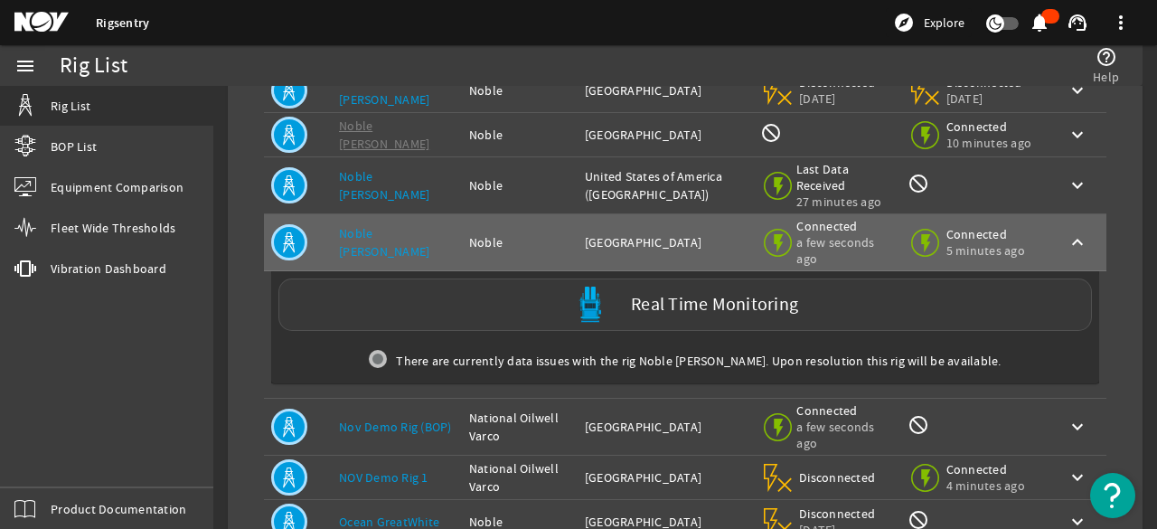
click at [618, 324] on div "Real Time Monitoring" at bounding box center [684, 304] width 813 height 52
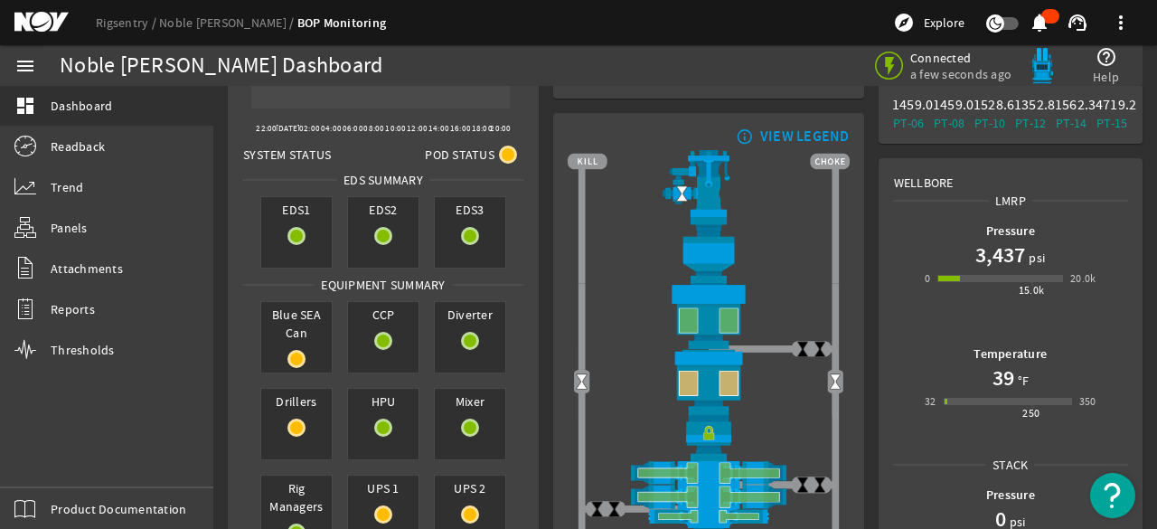
scroll to position [90, 0]
